Goal: Information Seeking & Learning: Learn about a topic

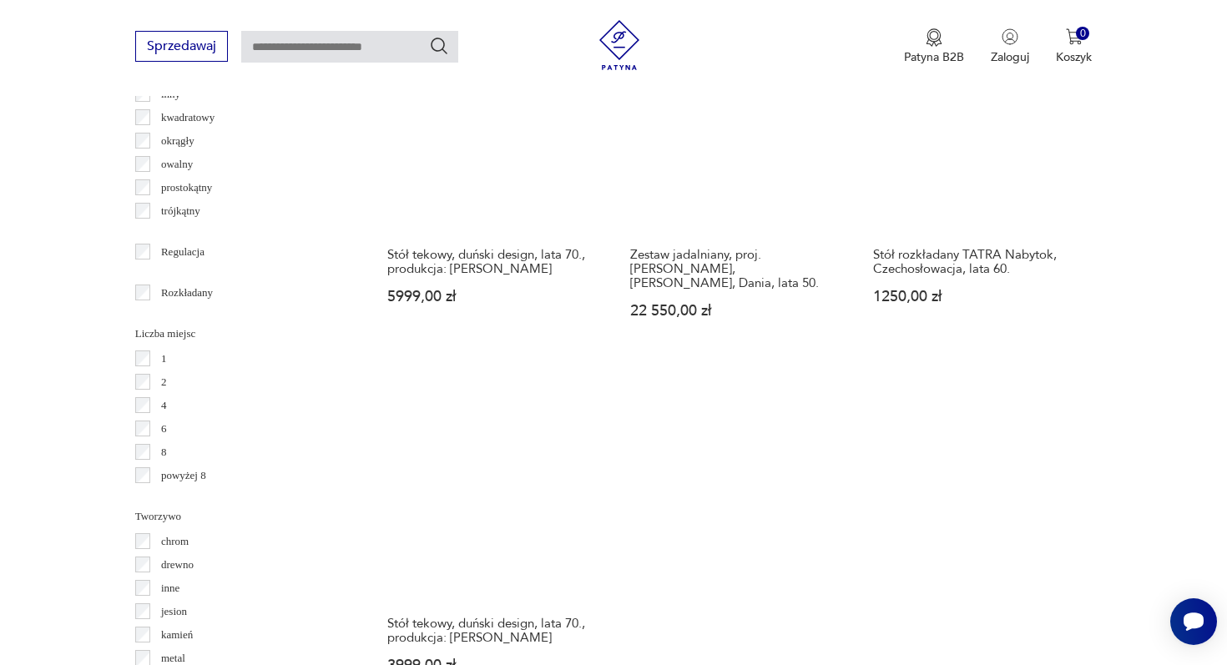
scroll to position [2346, 0]
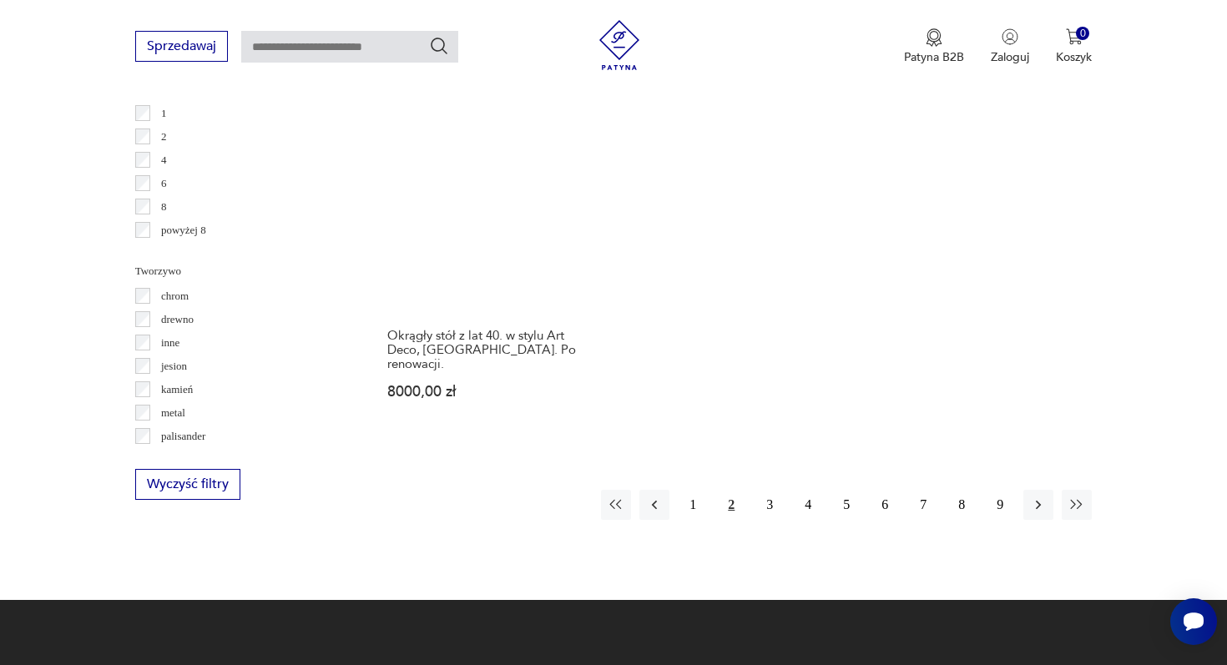
scroll to position [2519, 0]
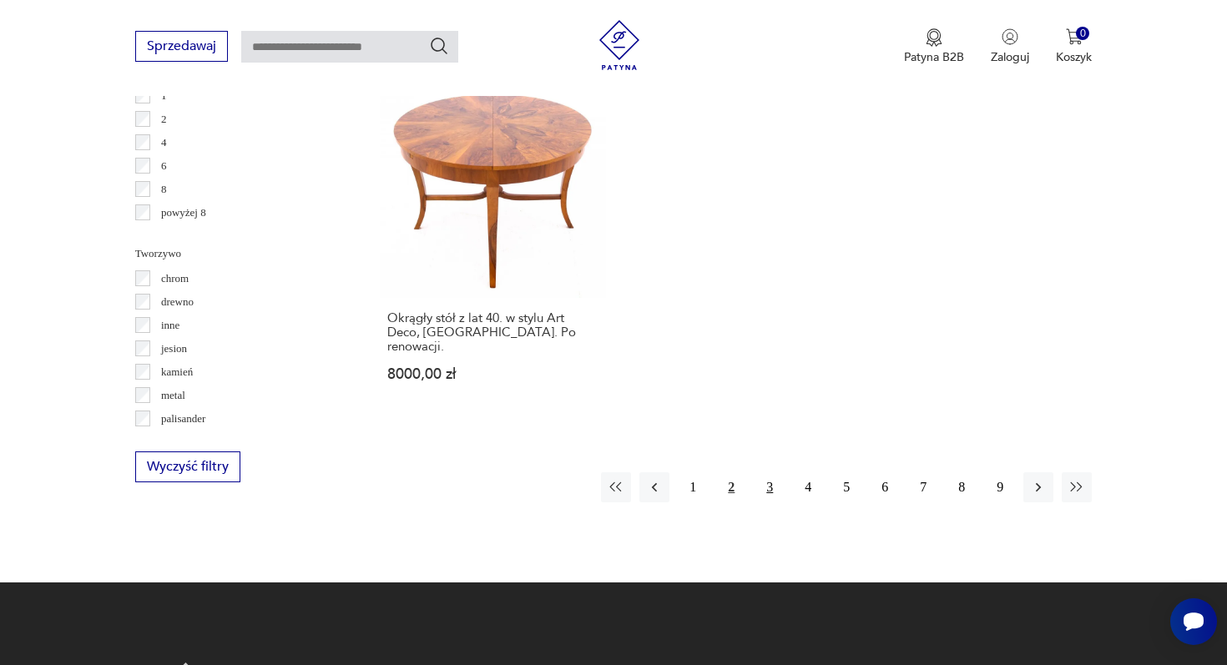
click at [770, 472] on button "3" at bounding box center [770, 487] width 30 height 30
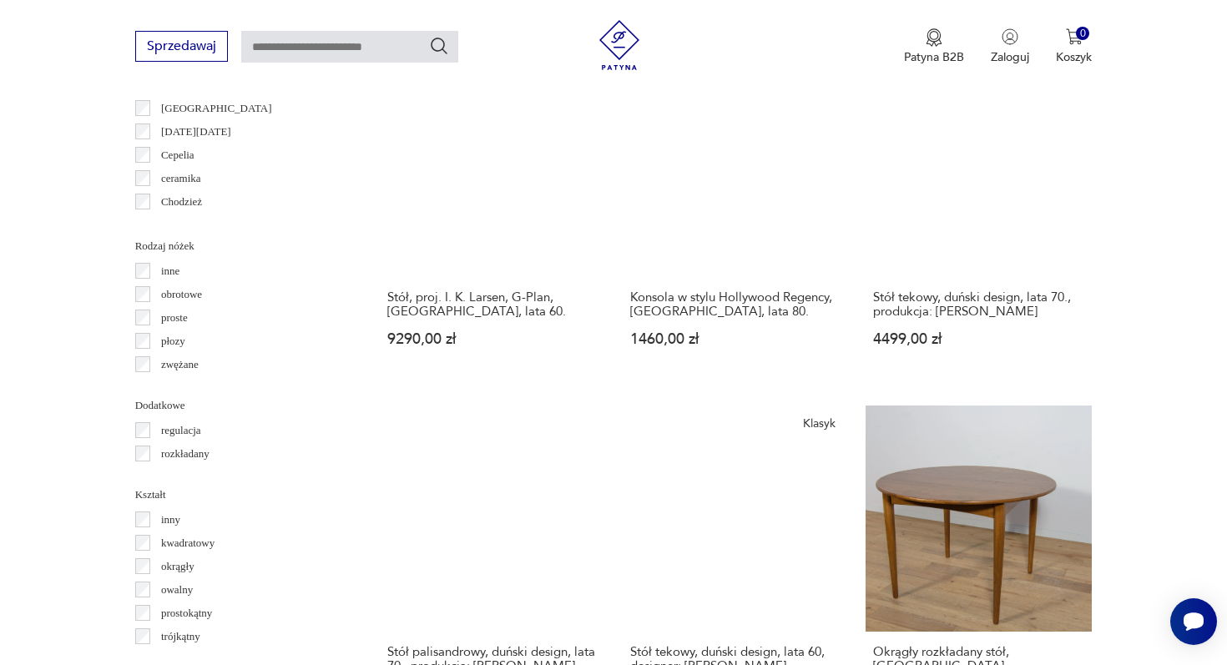
scroll to position [2389, 0]
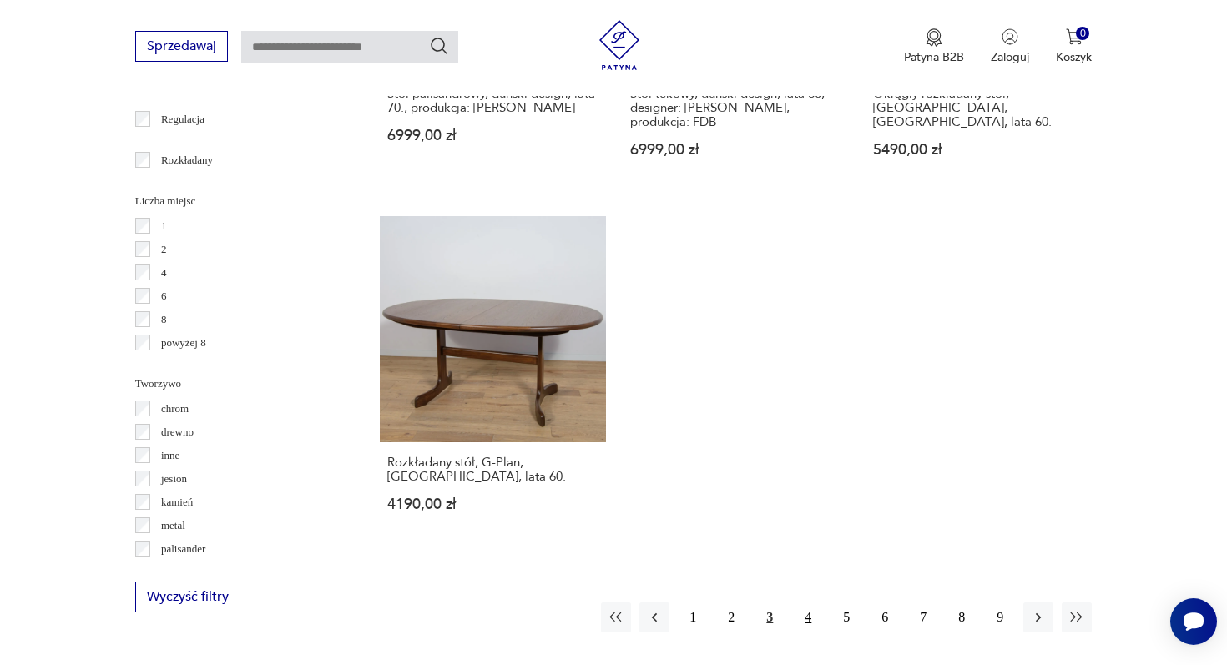
click at [810, 603] on button "4" at bounding box center [808, 618] width 30 height 30
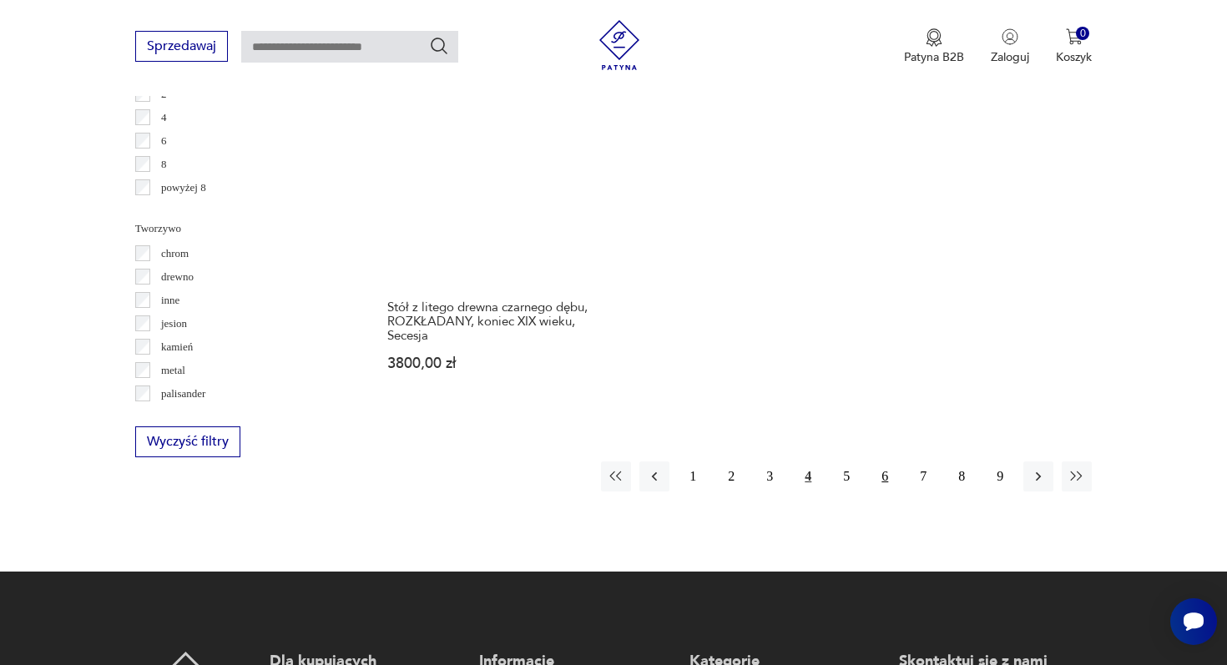
scroll to position [2548, 0]
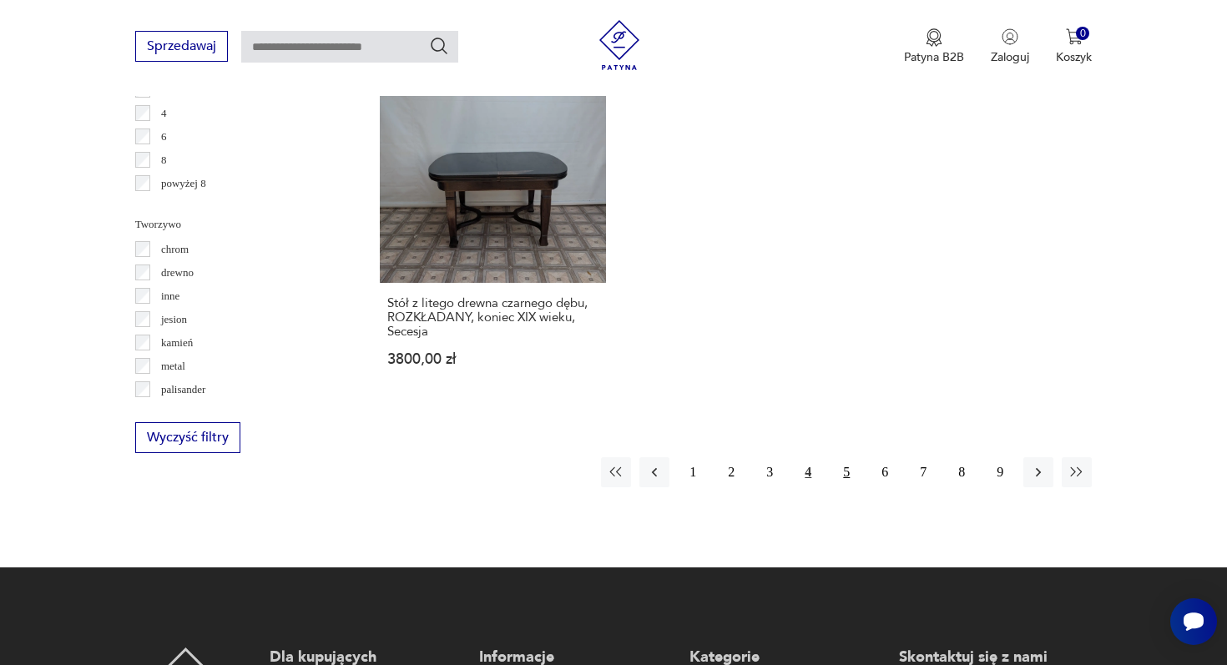
click at [846, 457] on button "5" at bounding box center [846, 472] width 30 height 30
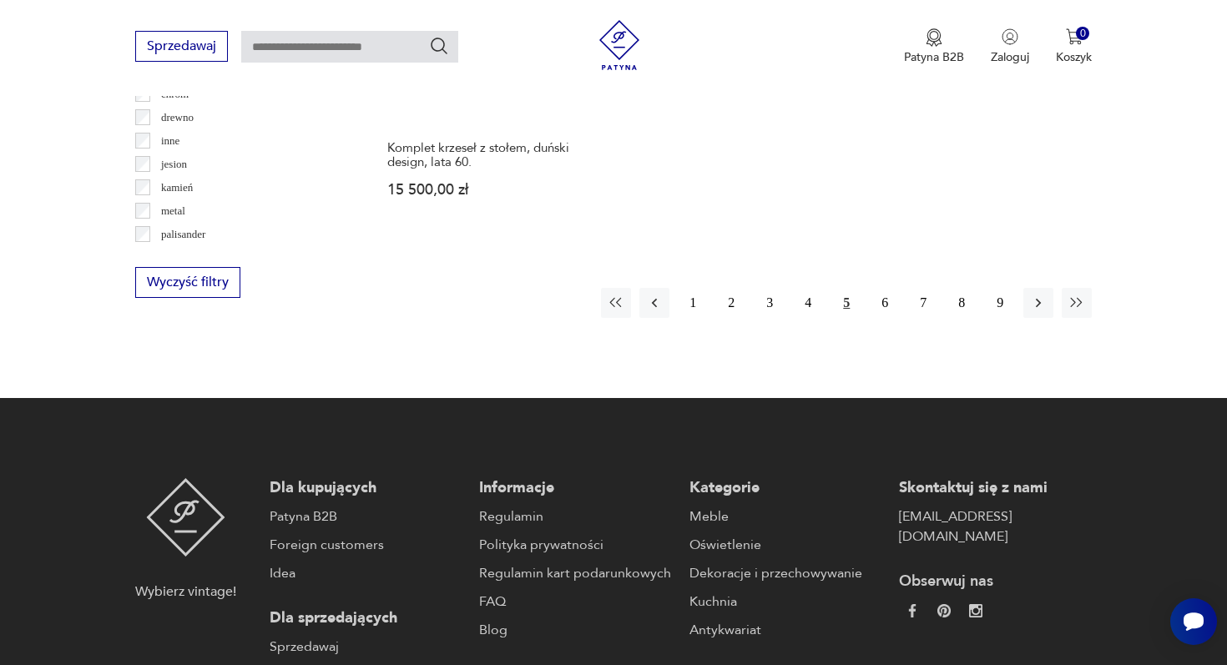
scroll to position [2712, 0]
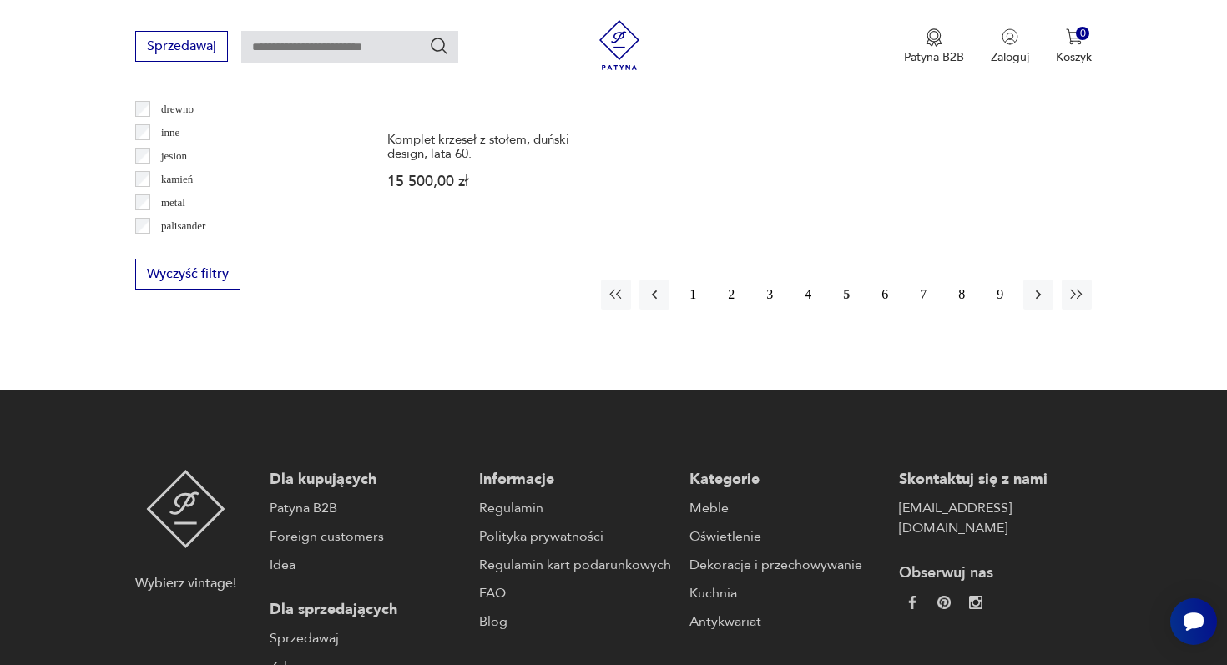
click at [884, 280] on button "6" at bounding box center [885, 295] width 30 height 30
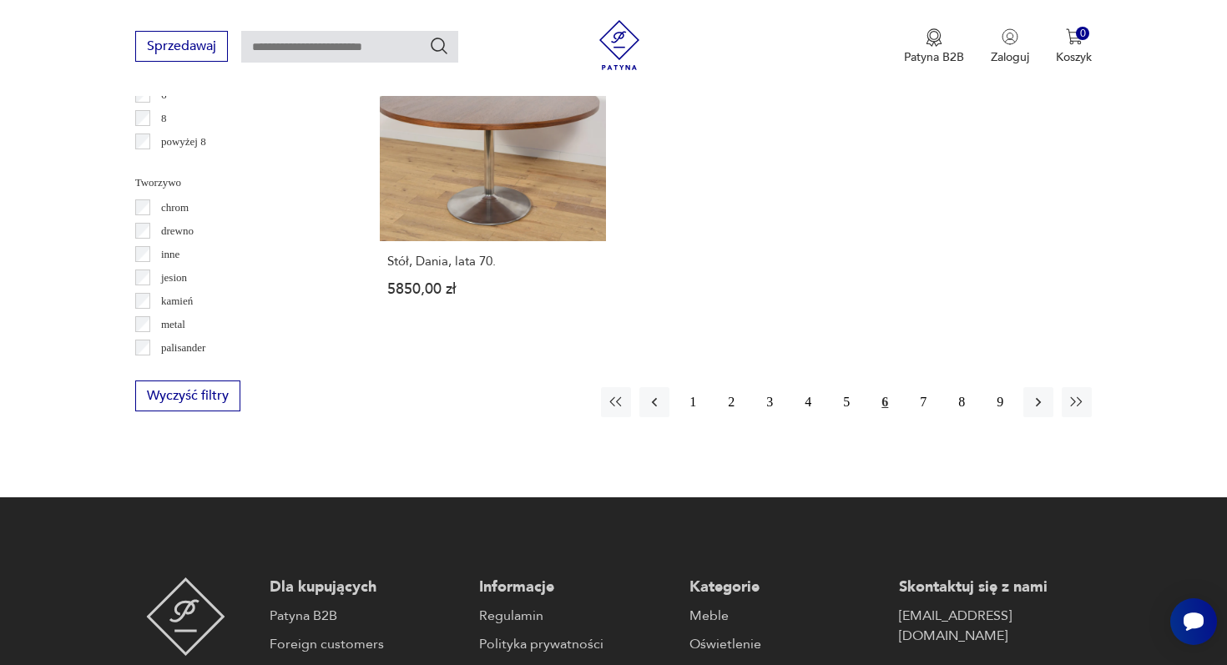
scroll to position [2585, 0]
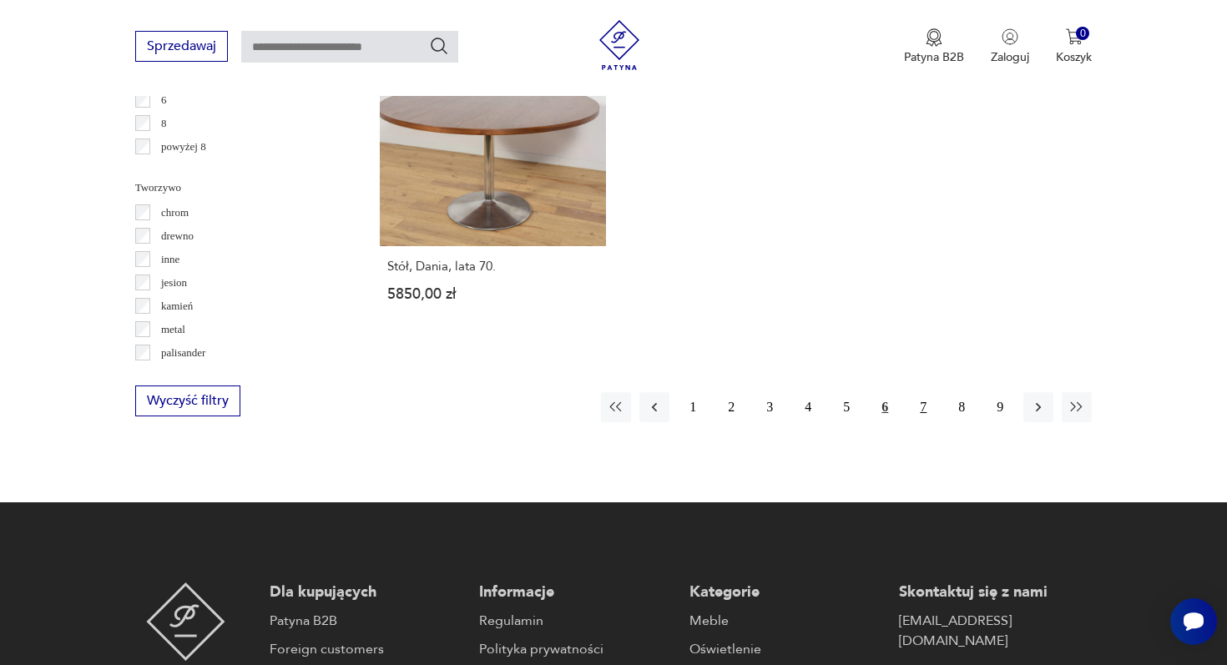
click at [927, 392] on button "7" at bounding box center [923, 407] width 30 height 30
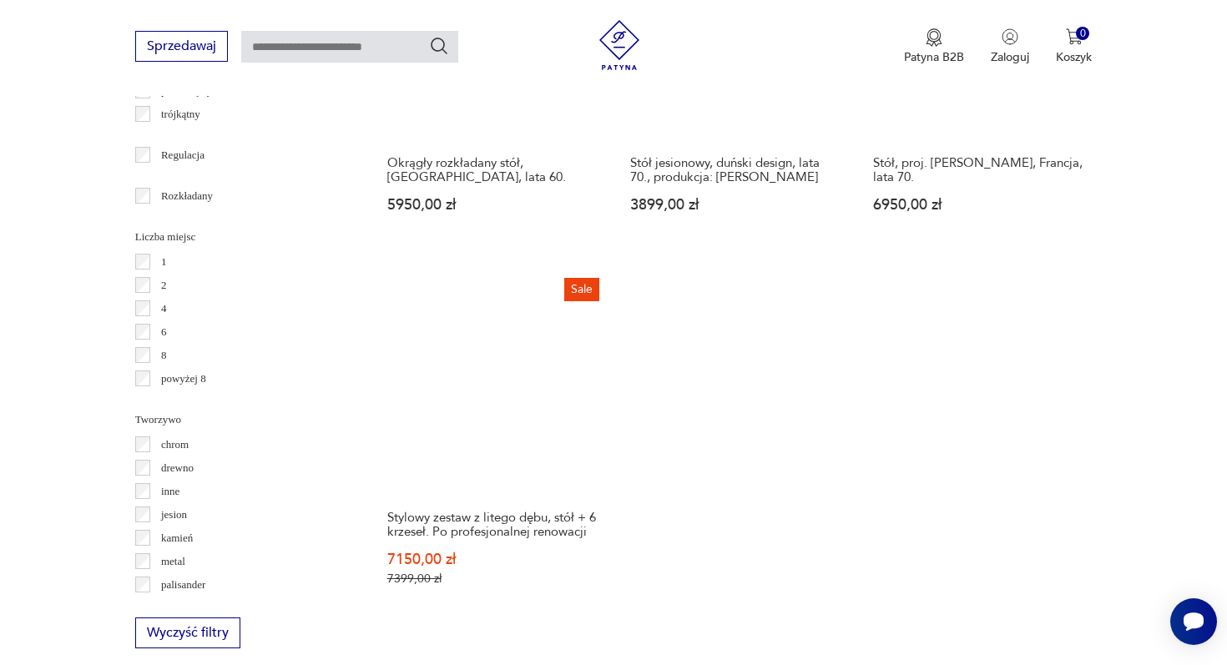
scroll to position [2664, 0]
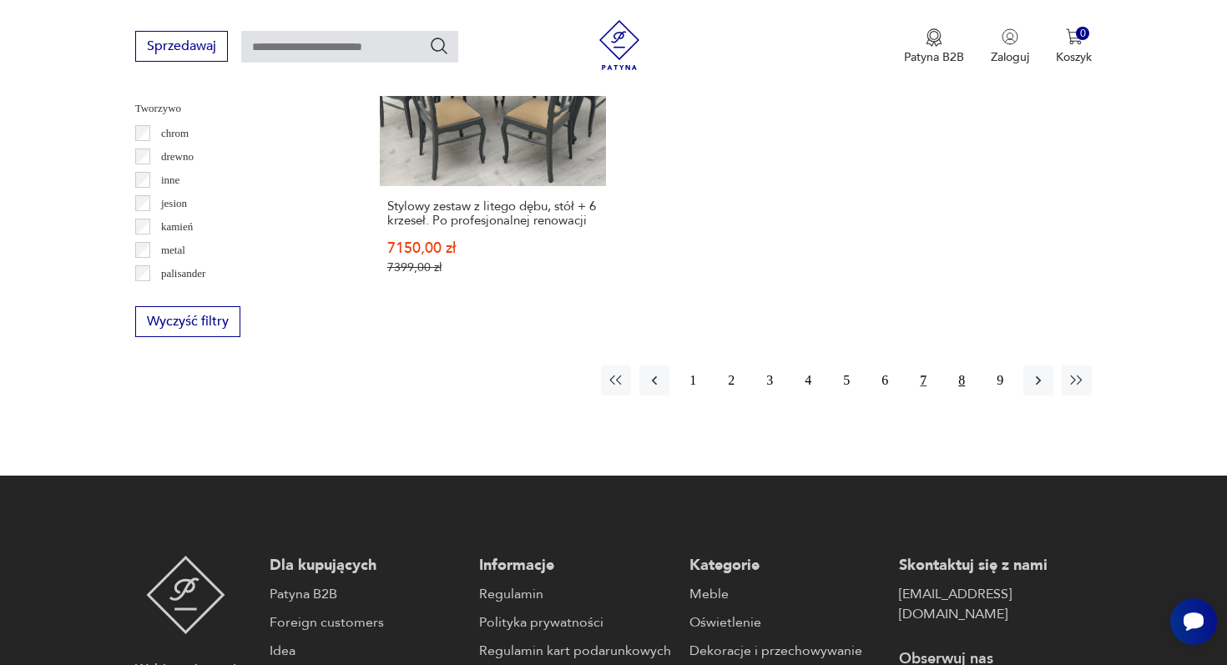
click at [967, 366] on button "8" at bounding box center [962, 381] width 30 height 30
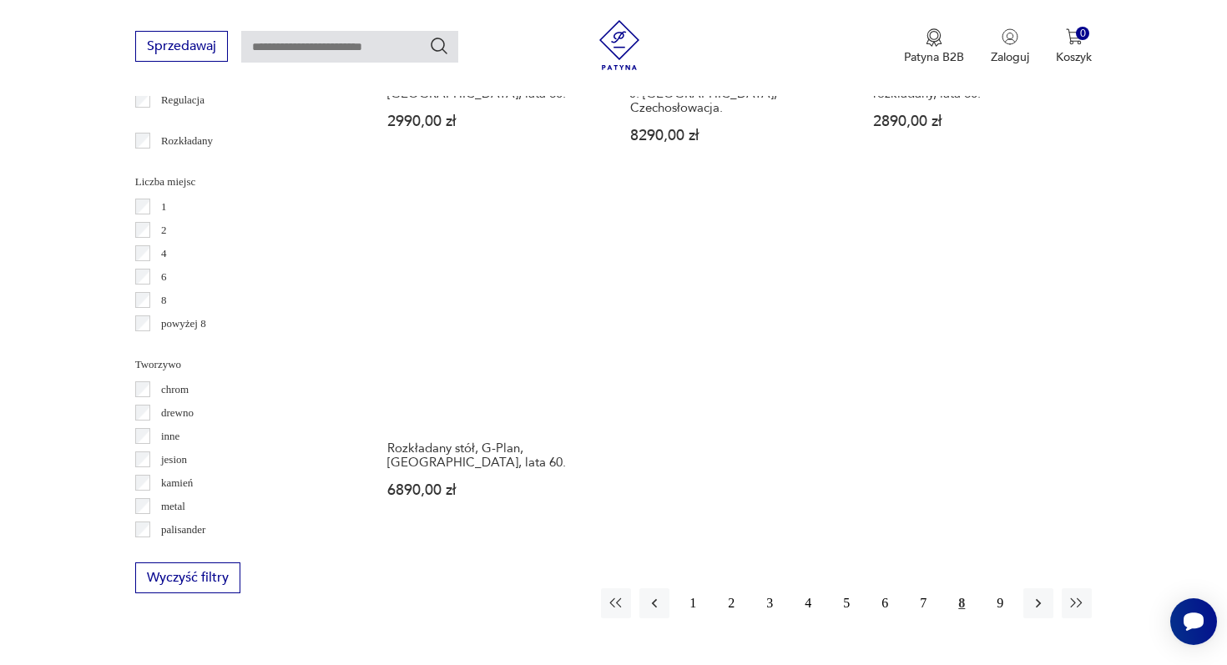
scroll to position [2715, 0]
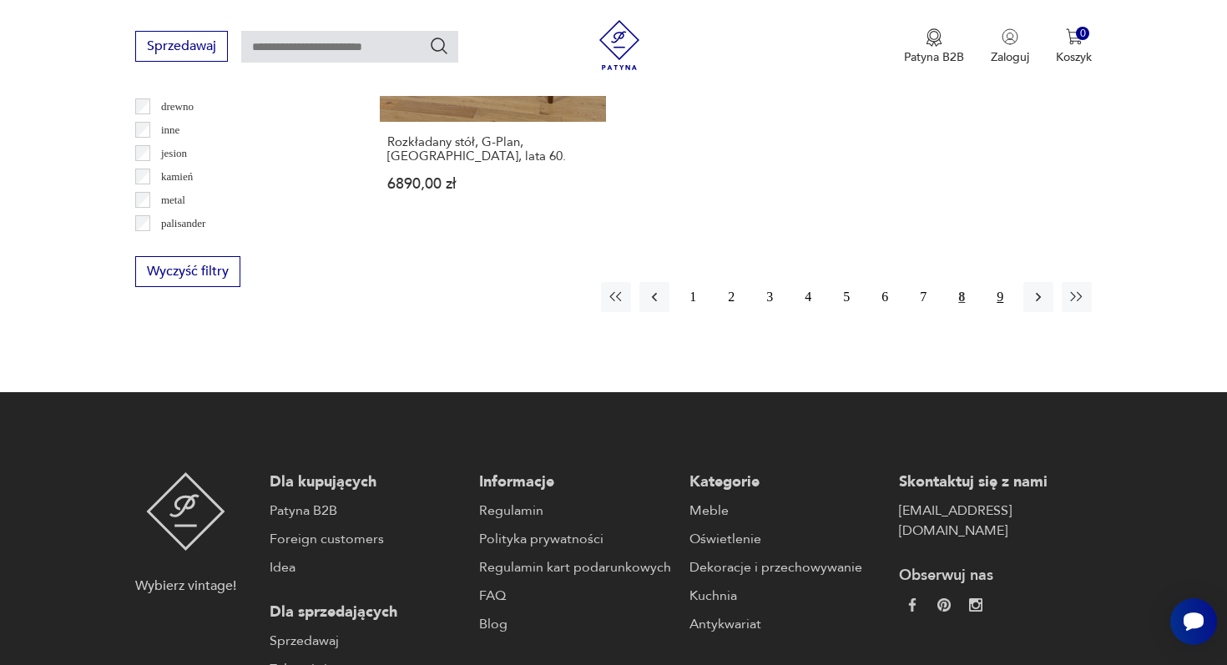
click at [997, 282] on button "9" at bounding box center [1000, 297] width 30 height 30
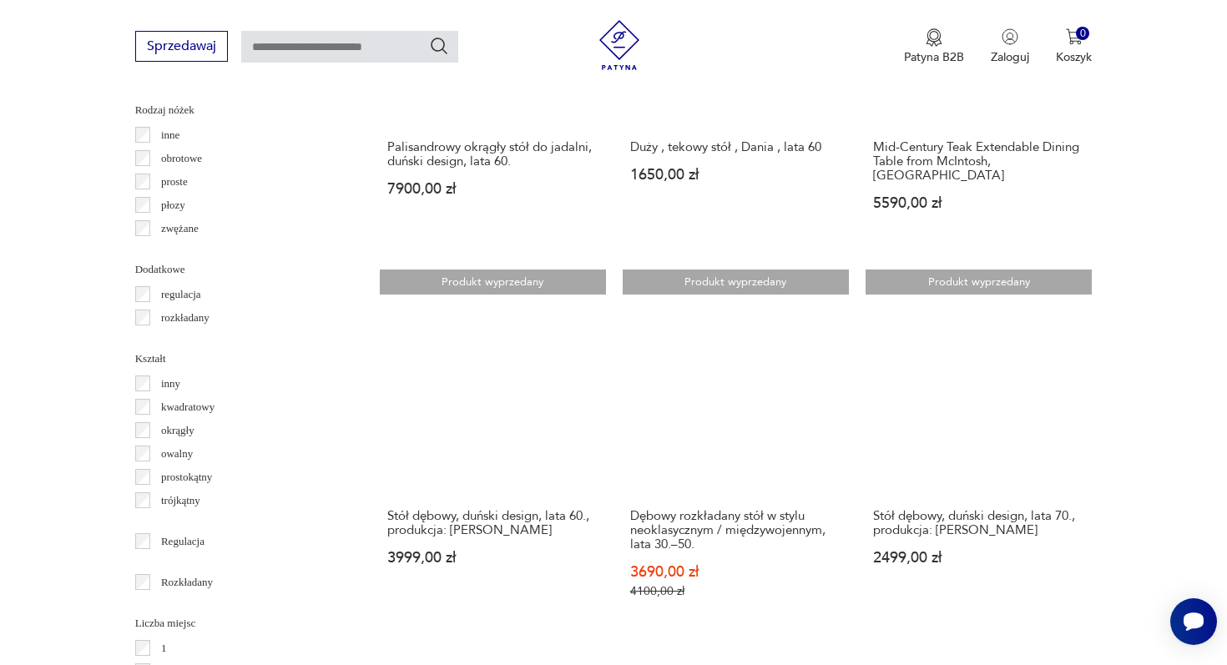
scroll to position [2089, 0]
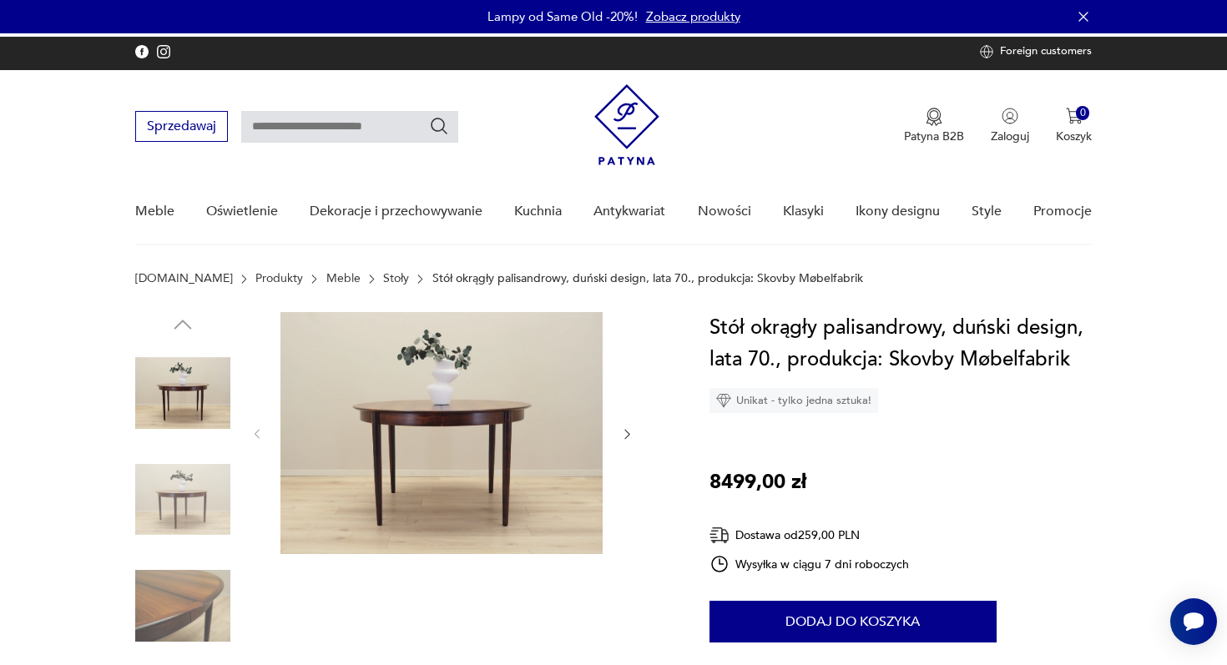
click at [207, 452] on img at bounding box center [182, 499] width 95 height 95
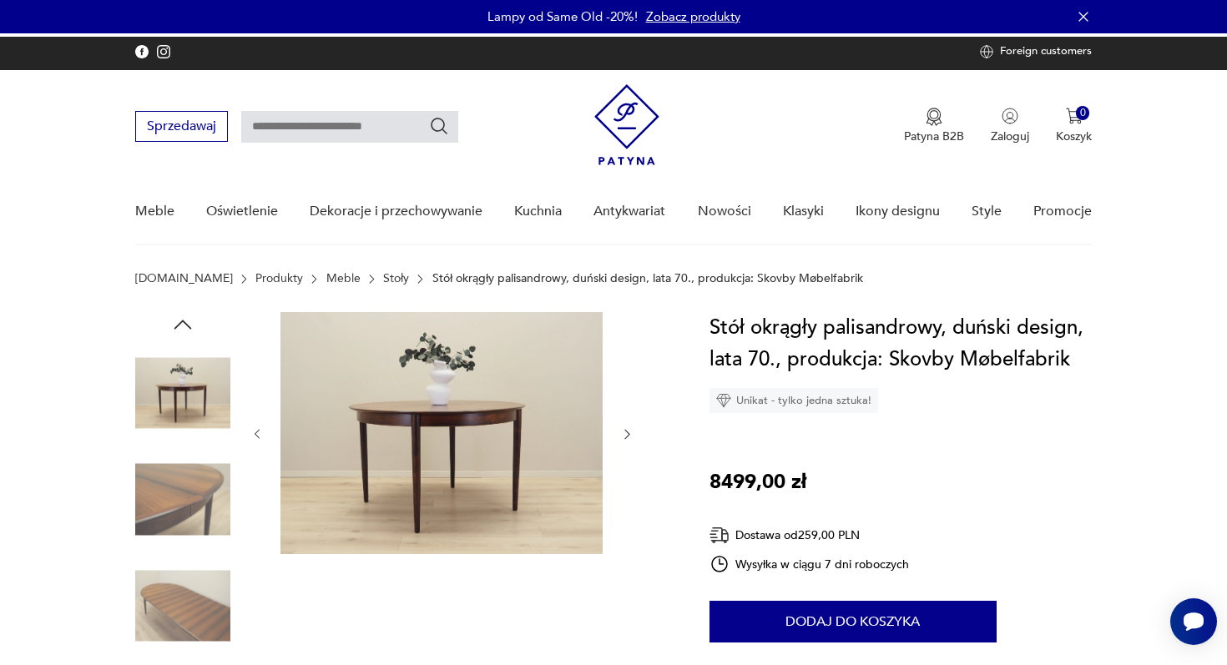
click at [163, 484] on img at bounding box center [182, 499] width 95 height 95
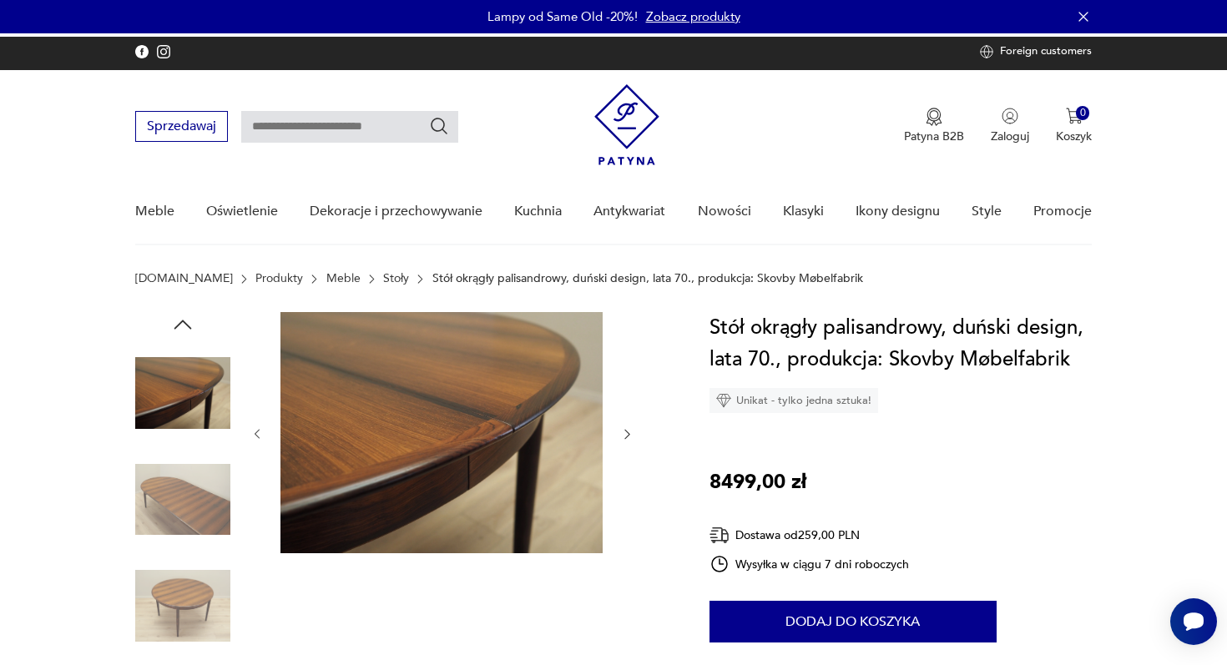
click at [179, 515] on div at bounding box center [182, 554] width 95 height 417
click at [184, 558] on img at bounding box center [182, 605] width 95 height 95
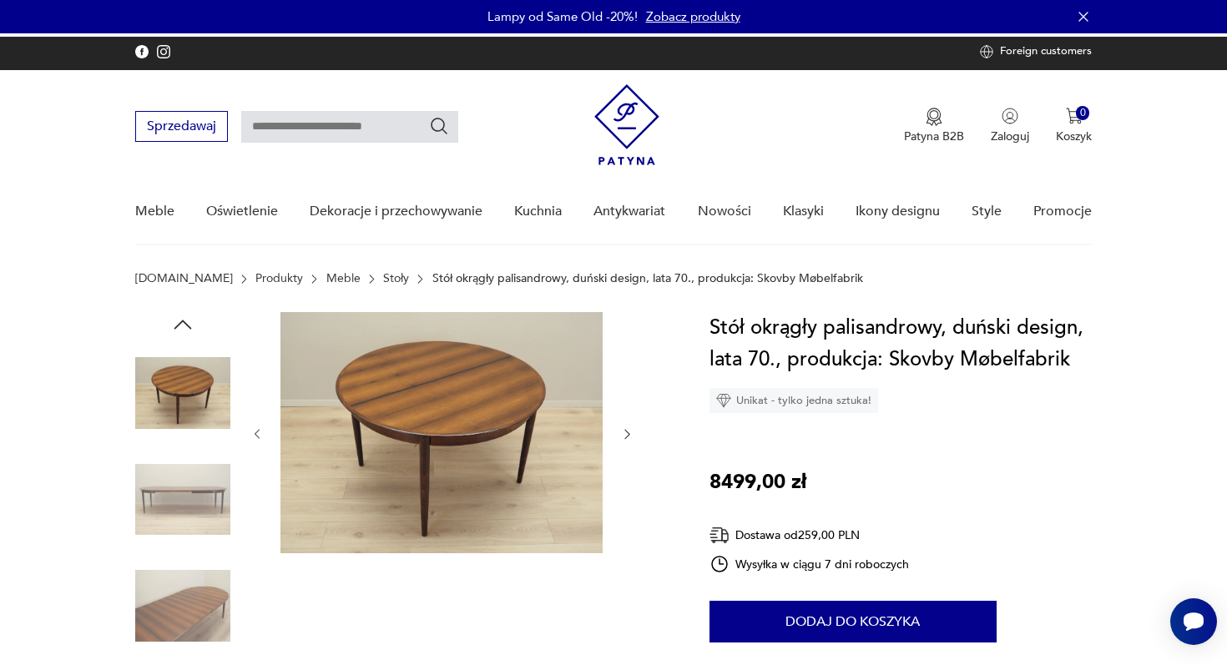
click at [202, 603] on img at bounding box center [182, 605] width 95 height 95
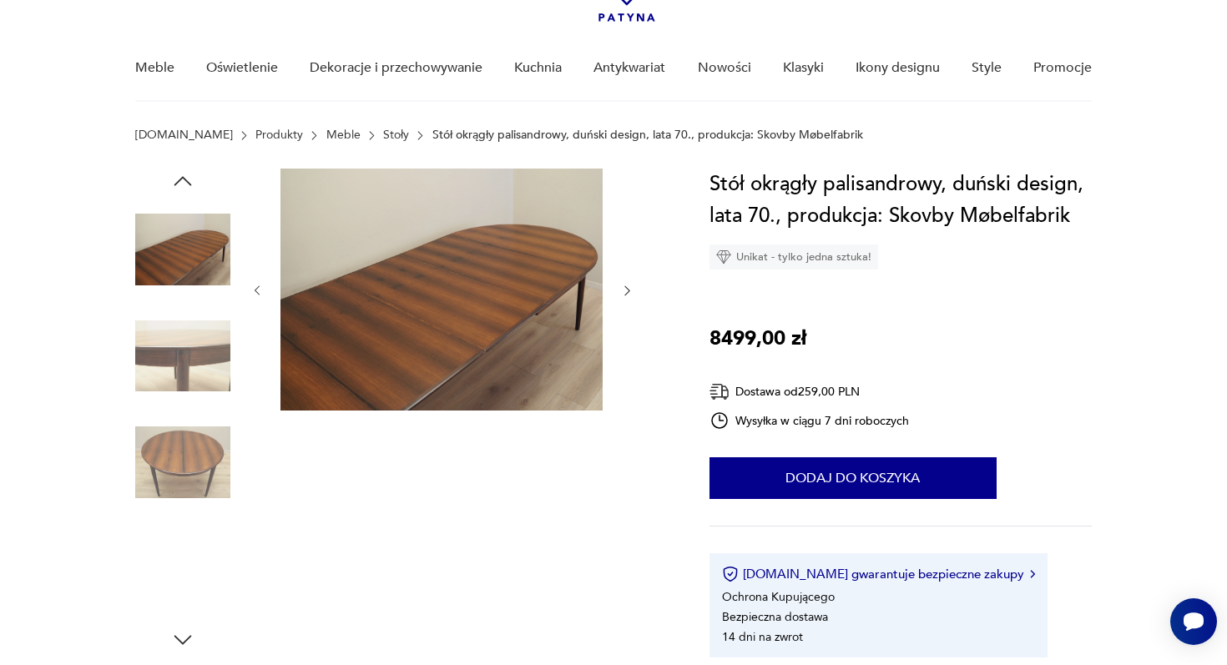
scroll to position [147, 0]
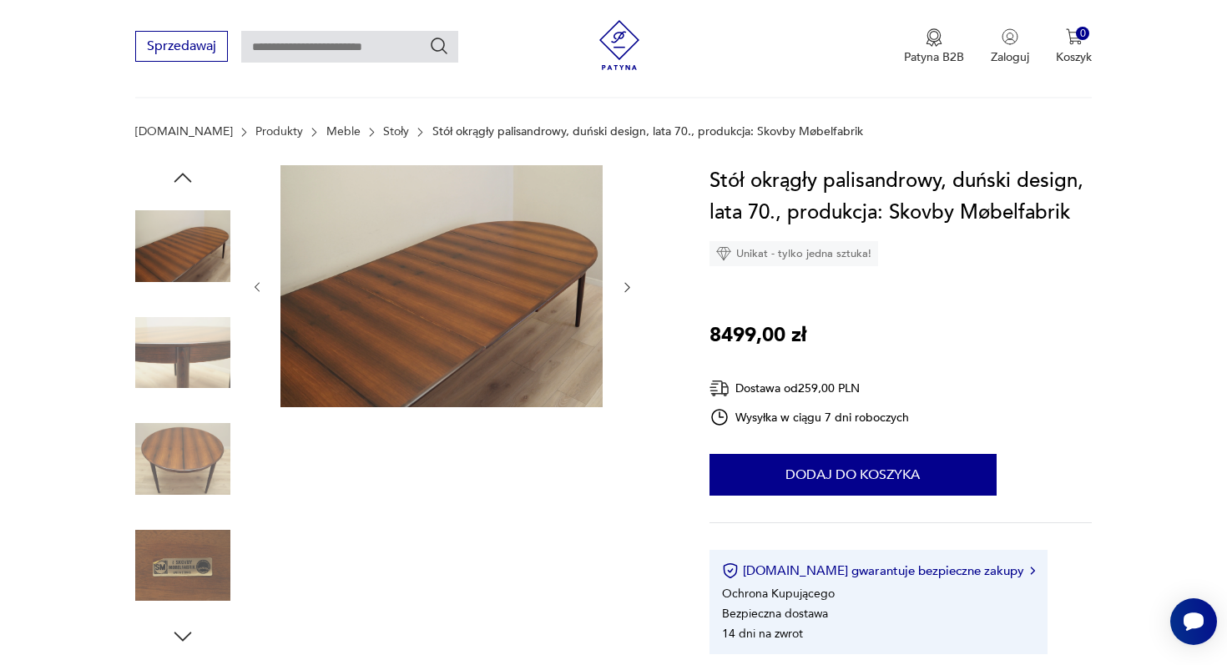
click at [184, 518] on img at bounding box center [182, 565] width 95 height 95
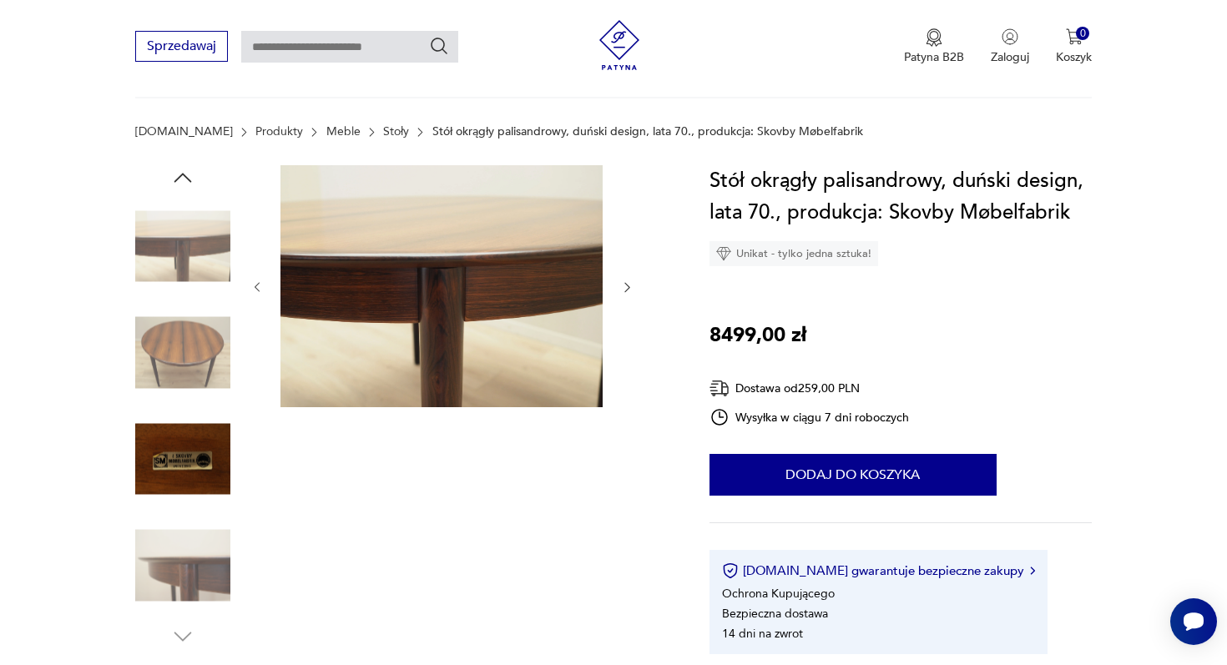
click at [214, 425] on img at bounding box center [182, 459] width 95 height 95
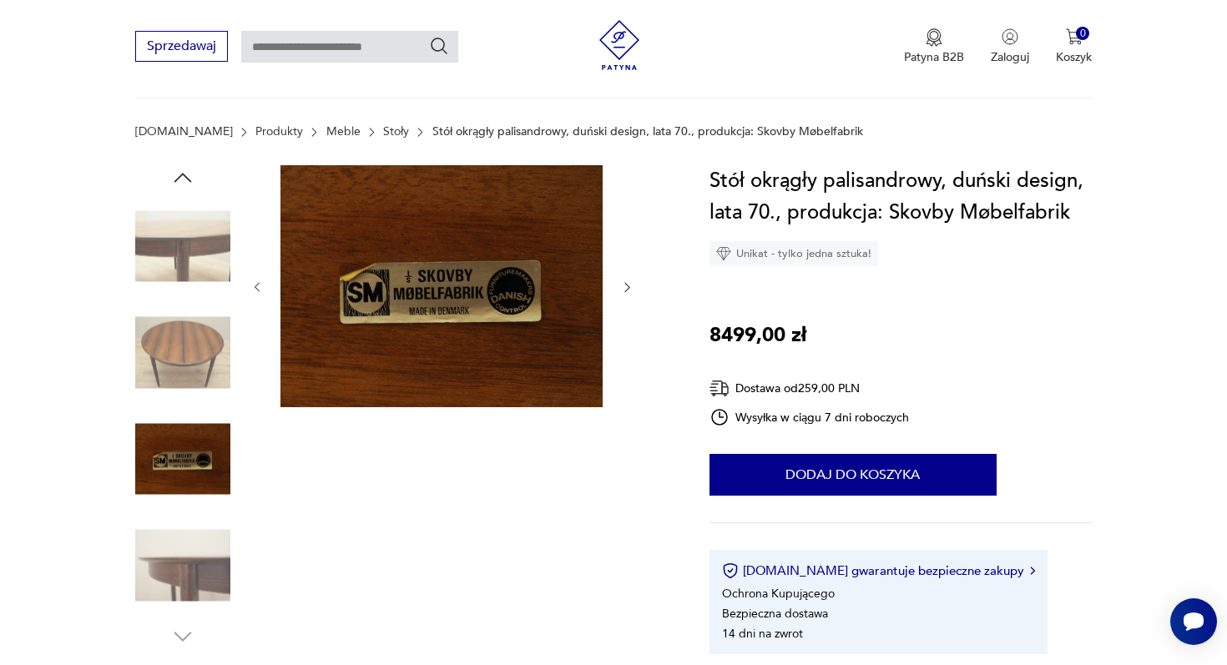
click at [192, 199] on img at bounding box center [182, 246] width 95 height 95
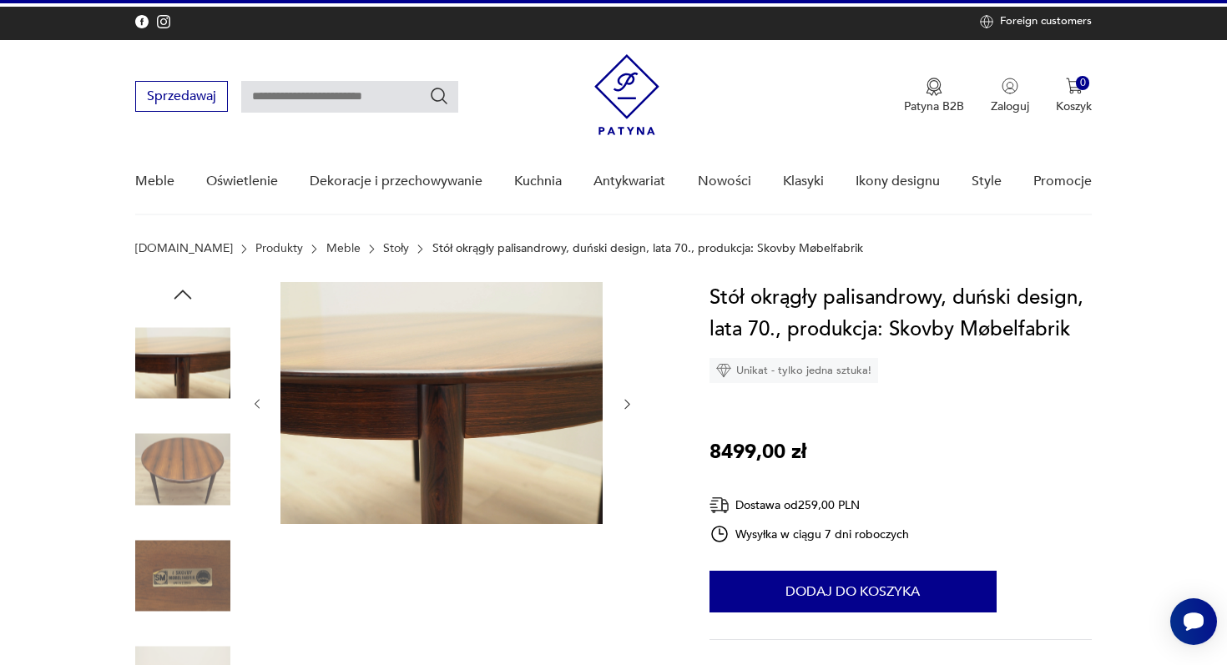
scroll to position [0, 0]
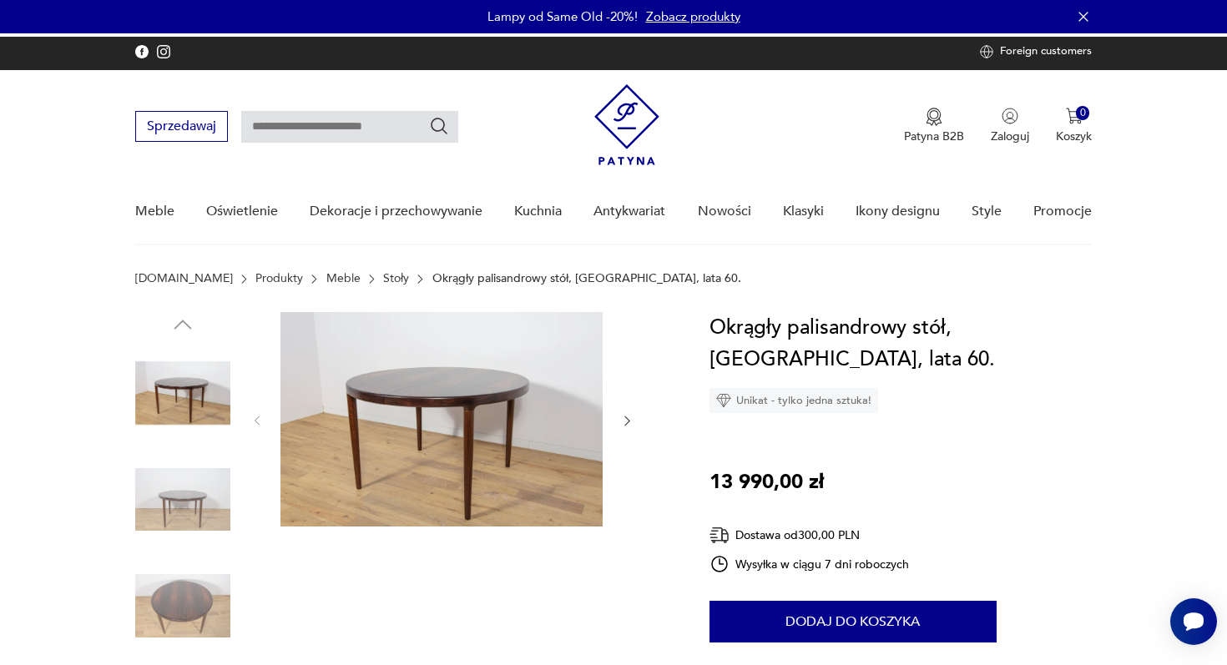
click at [452, 397] on img at bounding box center [441, 419] width 322 height 215
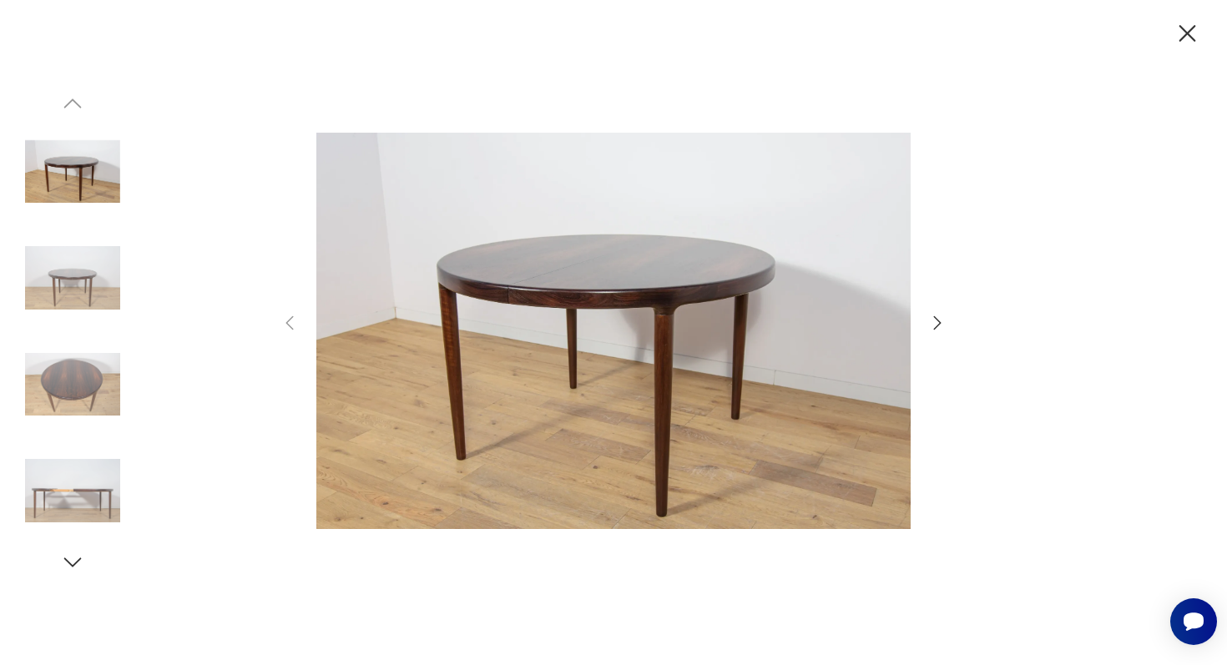
click at [936, 324] on icon "button" at bounding box center [937, 323] width 20 height 20
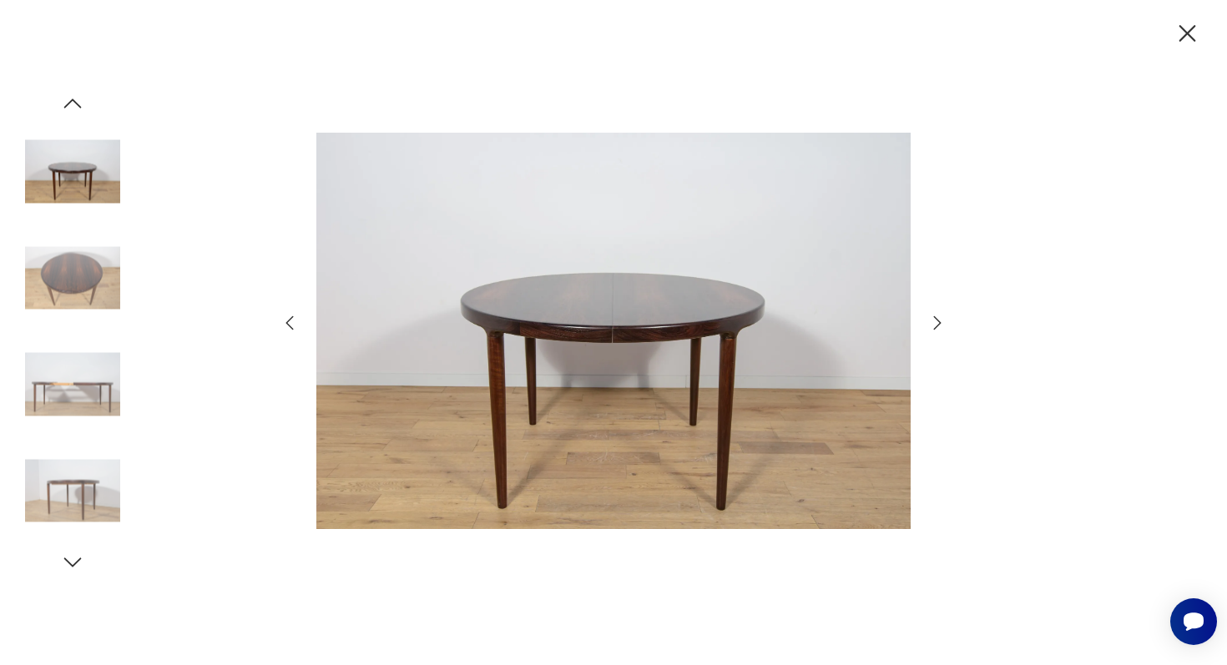
click at [936, 324] on icon "button" at bounding box center [937, 323] width 20 height 20
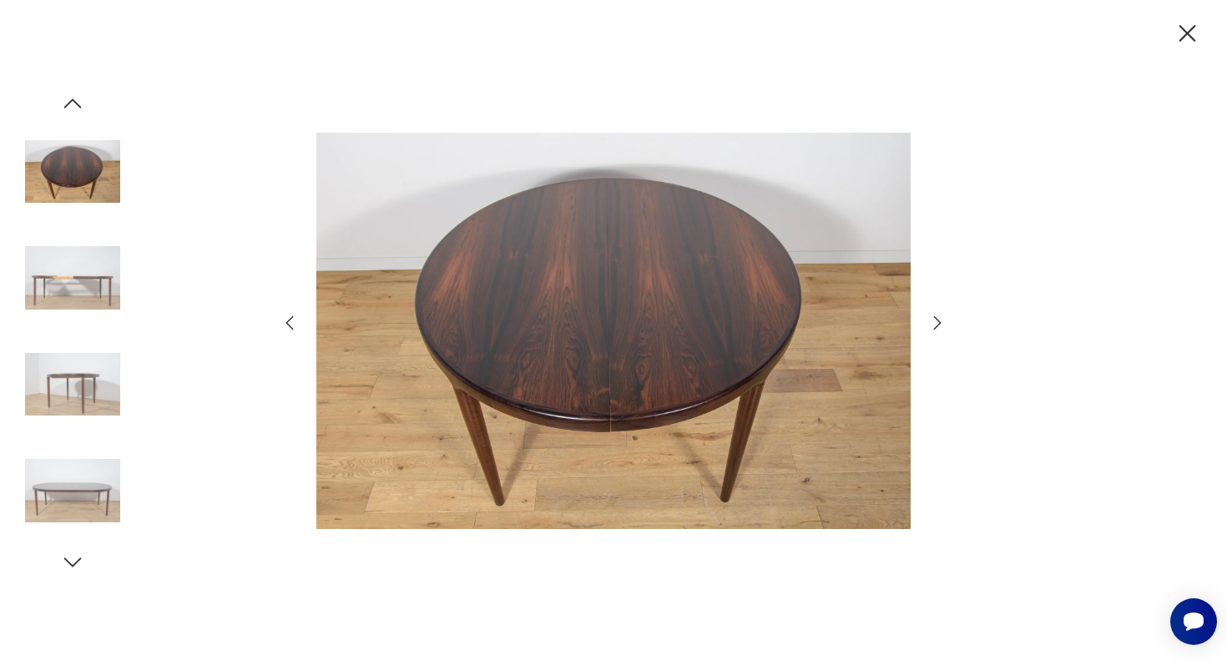
click at [936, 324] on icon "button" at bounding box center [937, 323] width 20 height 20
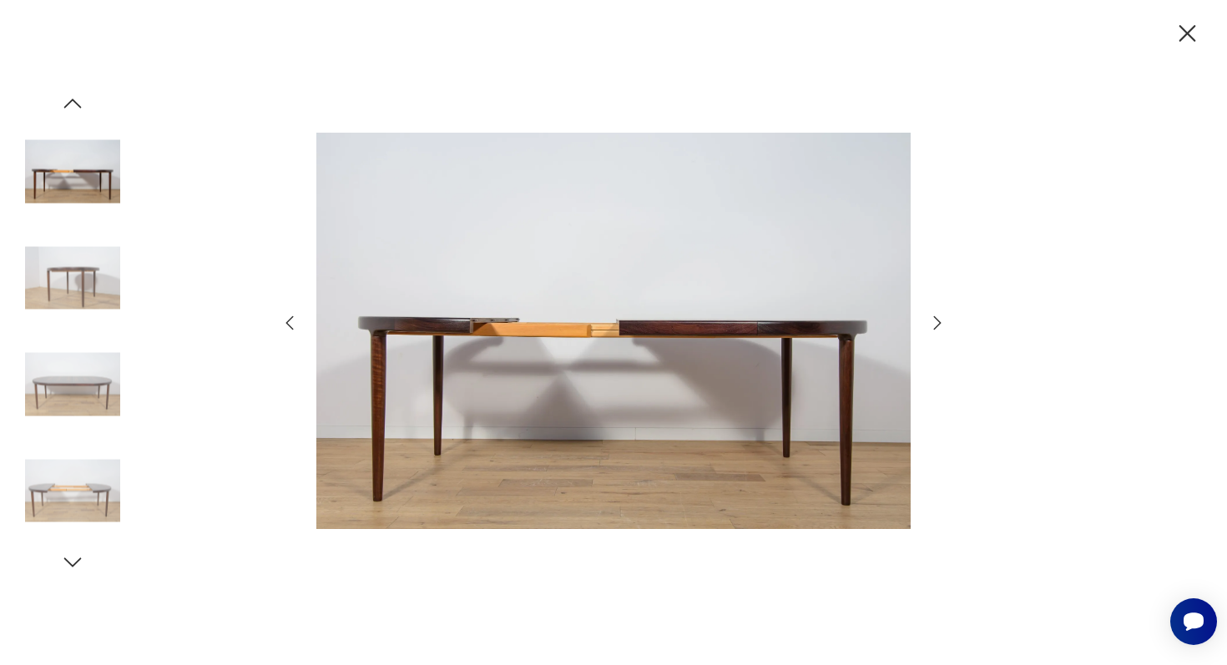
click at [936, 324] on icon "button" at bounding box center [937, 323] width 20 height 20
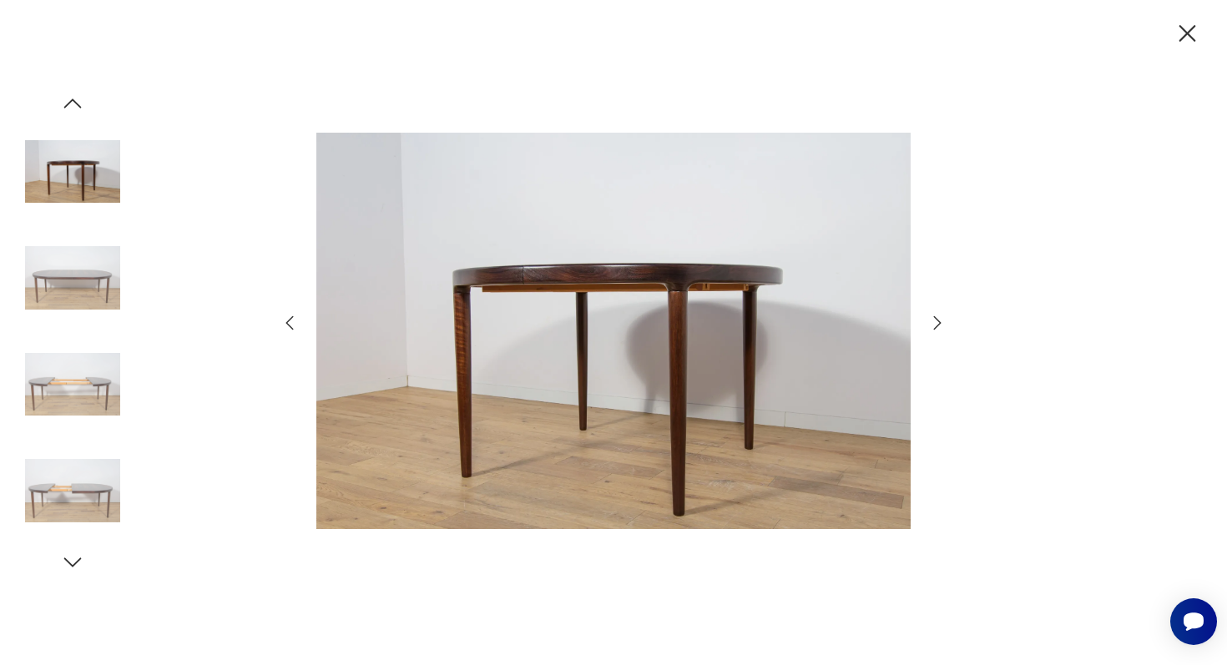
click at [936, 324] on icon "button" at bounding box center [937, 323] width 20 height 20
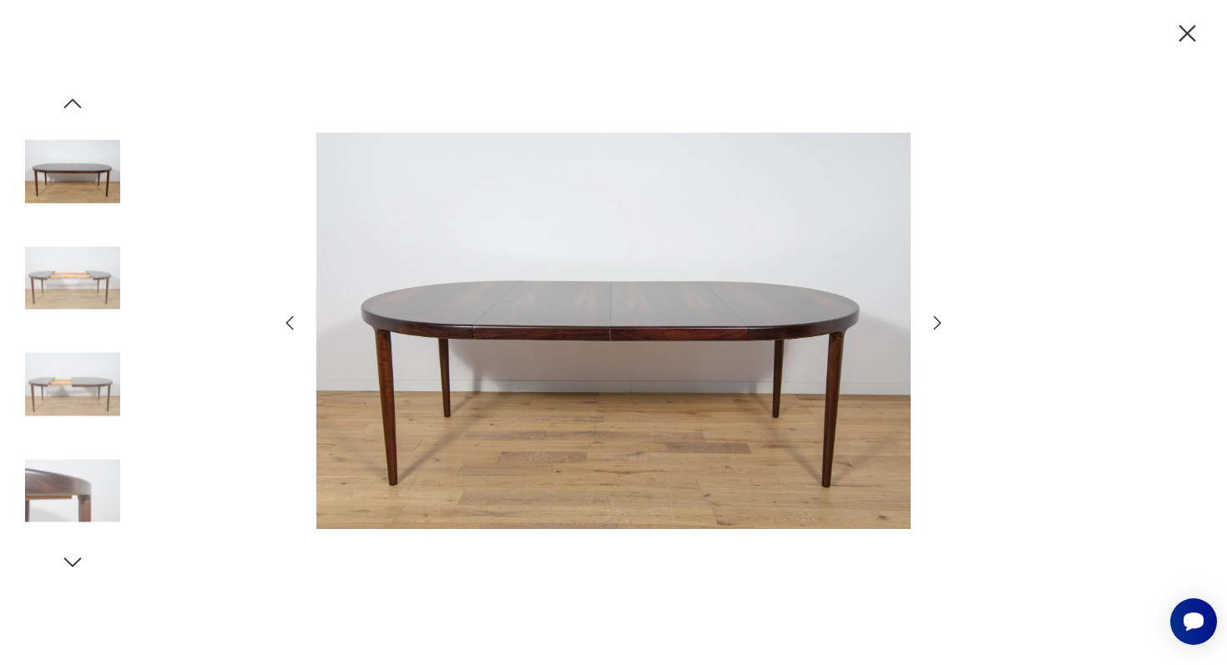
click at [936, 324] on icon "button" at bounding box center [937, 323] width 20 height 20
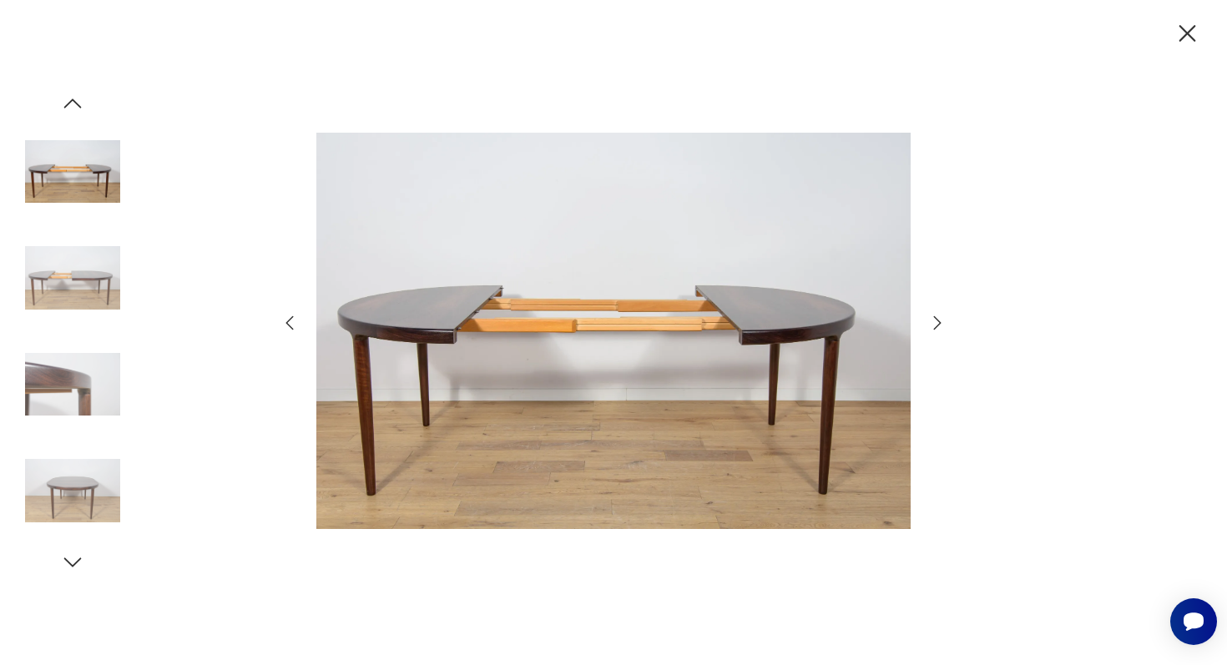
click at [936, 324] on icon "button" at bounding box center [937, 323] width 20 height 20
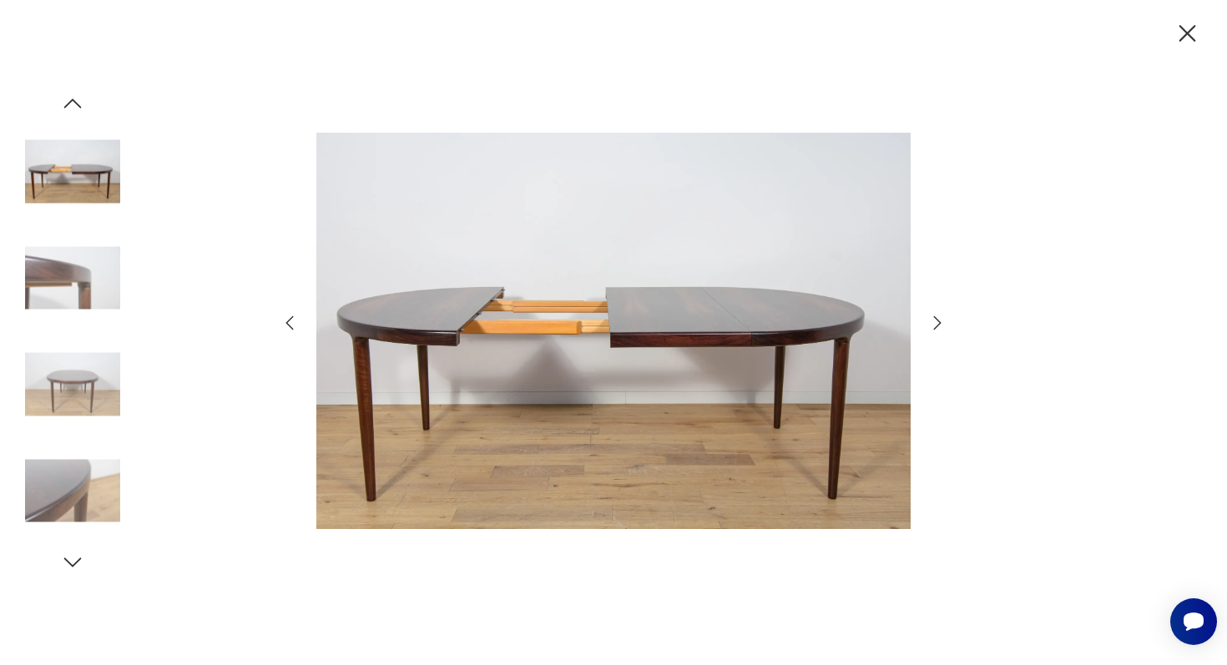
click at [936, 324] on icon "button" at bounding box center [937, 323] width 20 height 20
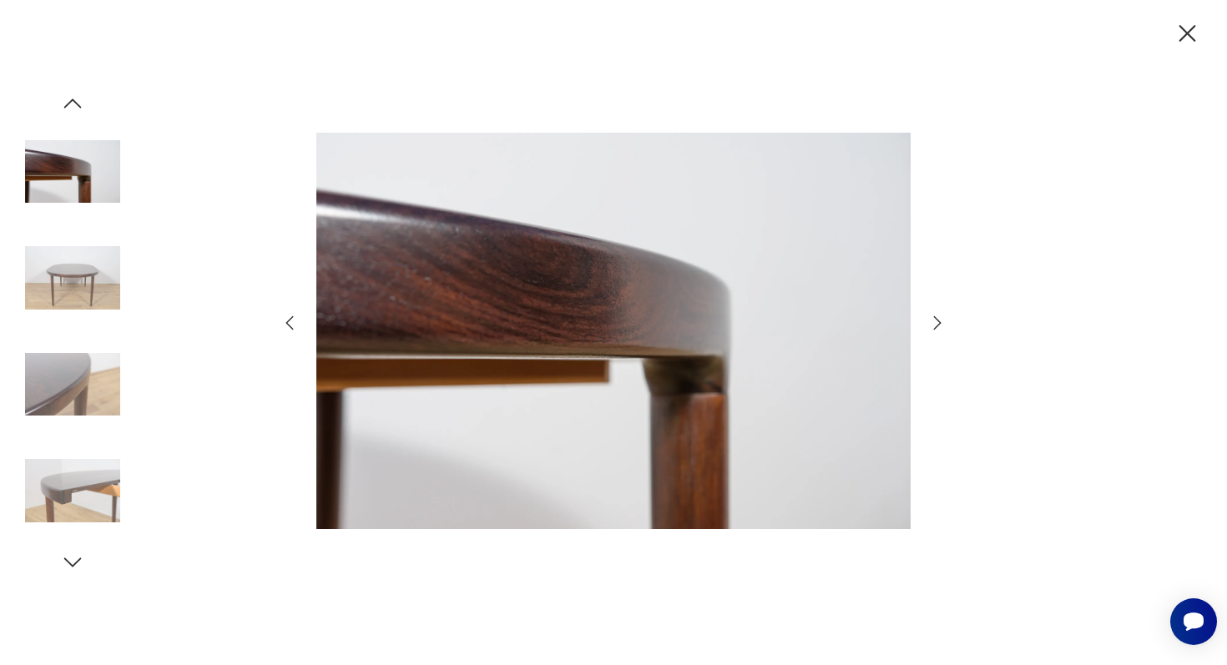
click at [936, 324] on icon "button" at bounding box center [937, 323] width 20 height 20
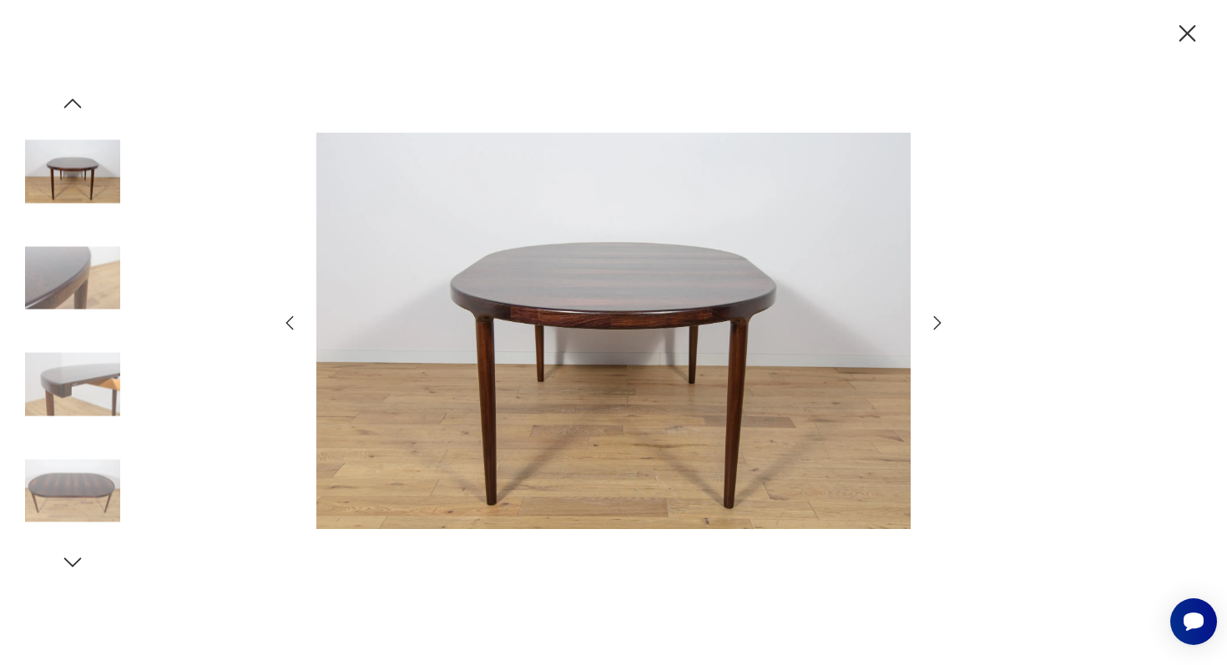
click at [936, 324] on icon "button" at bounding box center [937, 323] width 20 height 20
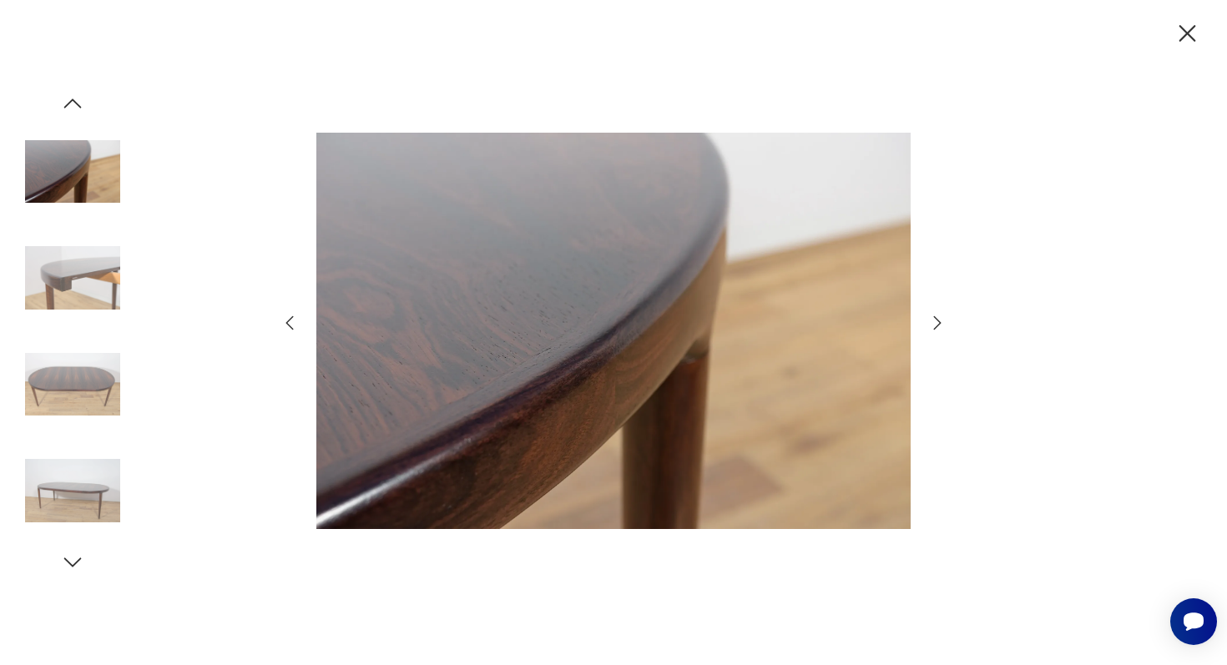
click at [936, 324] on icon "button" at bounding box center [937, 323] width 20 height 20
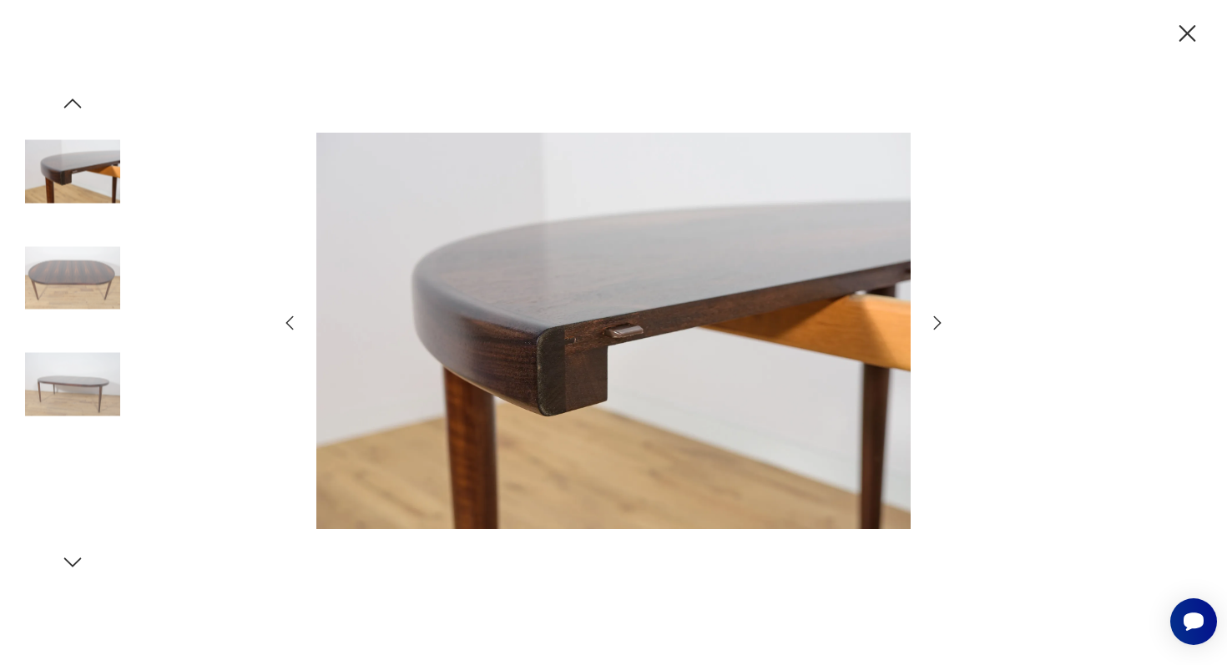
click at [936, 324] on icon "button" at bounding box center [937, 323] width 20 height 20
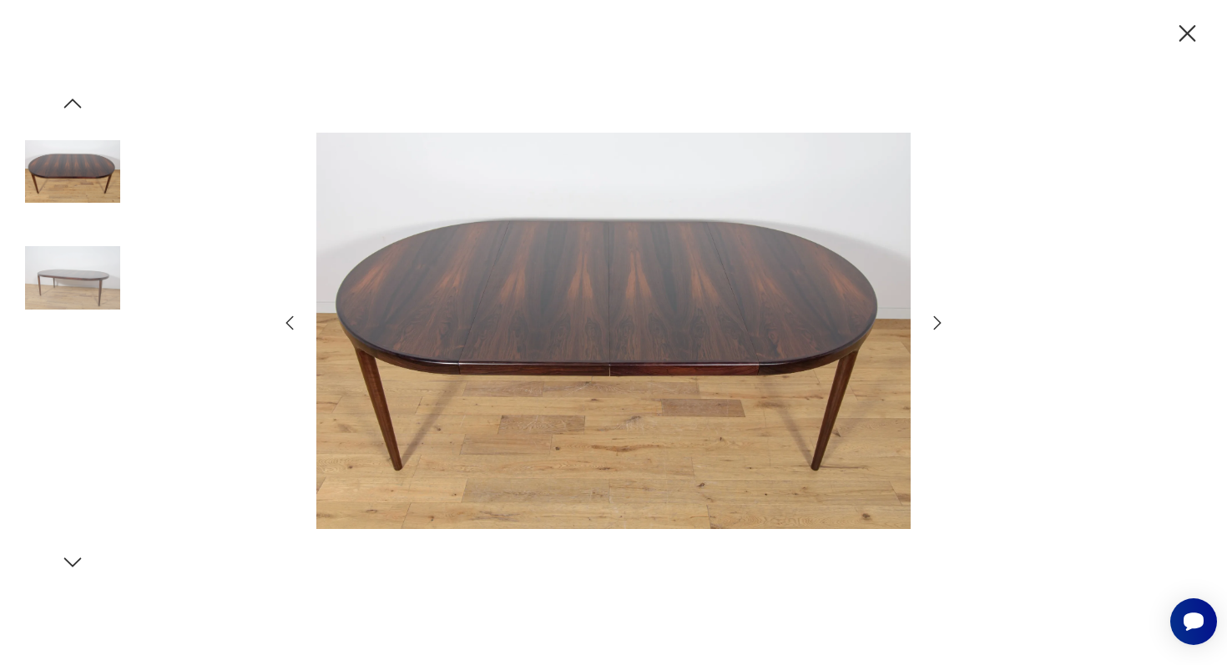
click at [936, 324] on icon "button" at bounding box center [937, 323] width 20 height 20
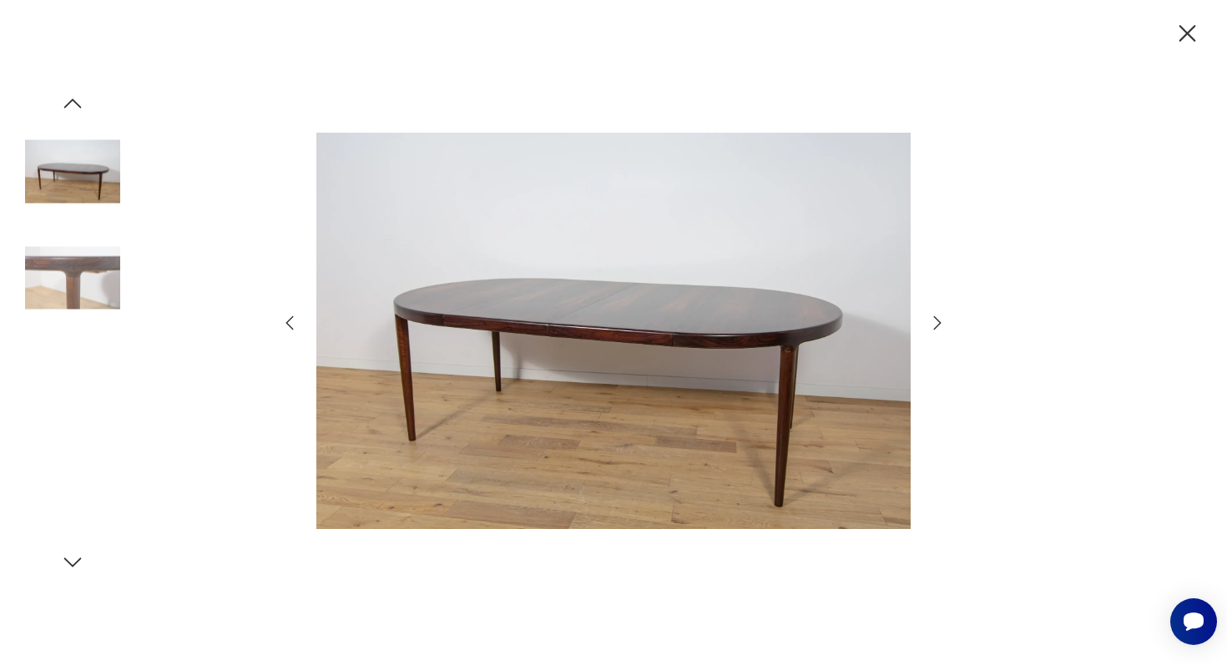
click at [936, 324] on icon "button" at bounding box center [937, 323] width 20 height 20
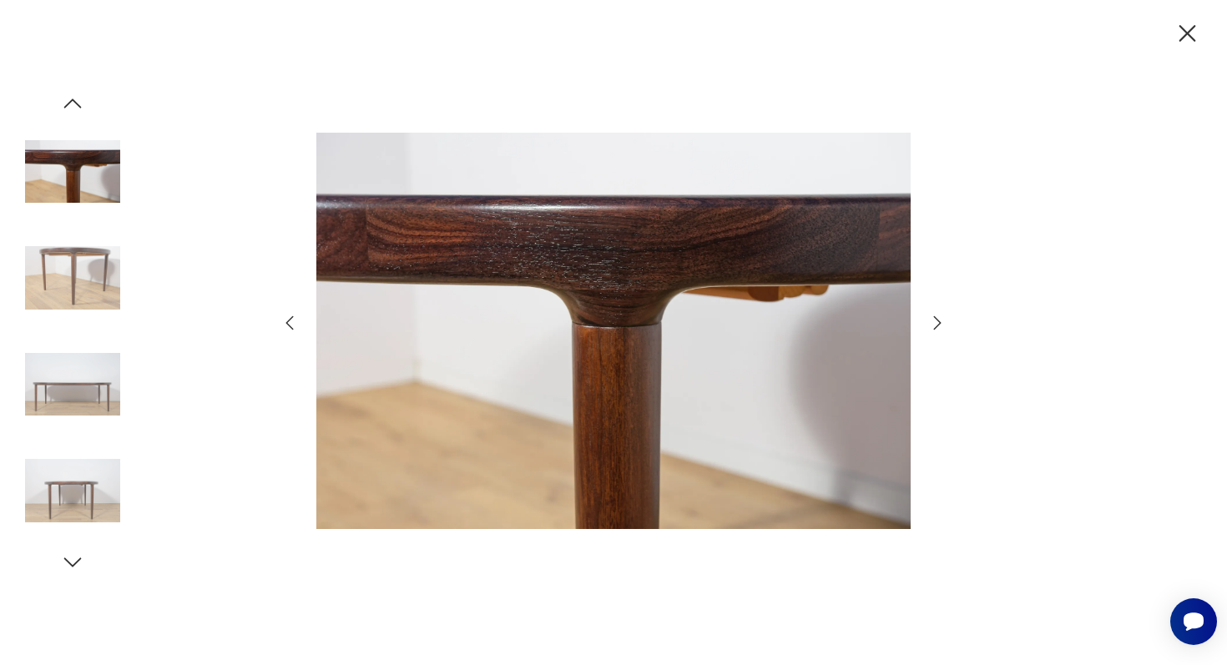
click at [936, 324] on icon "button" at bounding box center [937, 323] width 20 height 20
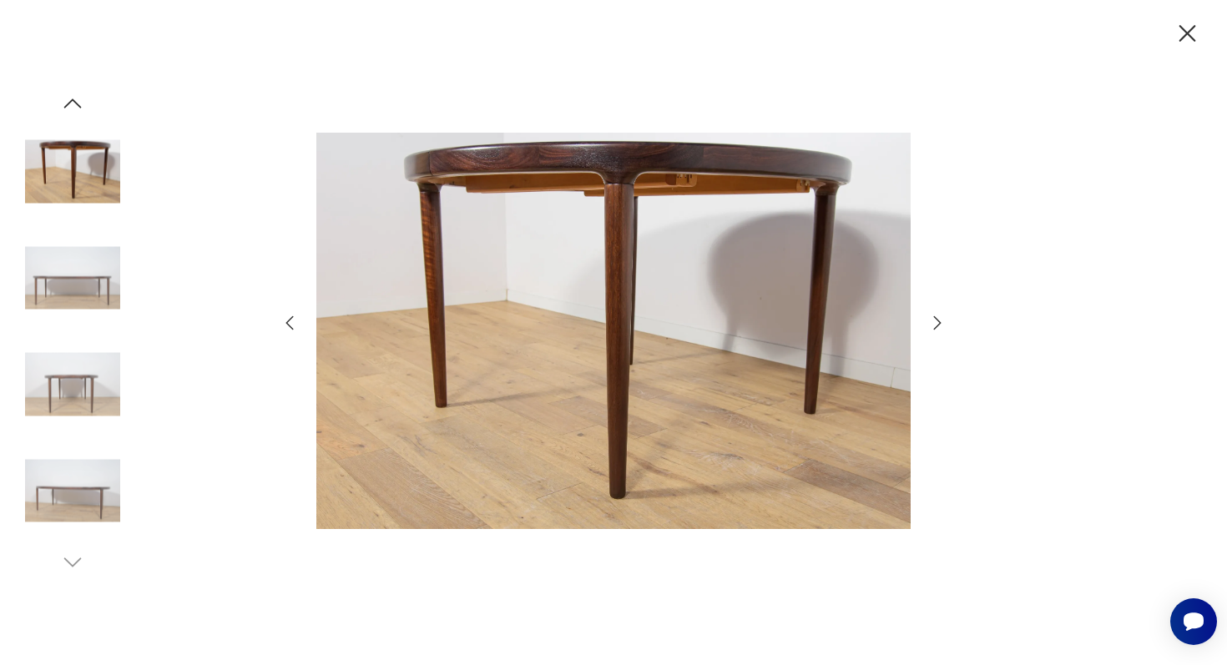
click at [936, 324] on icon "button" at bounding box center [937, 323] width 20 height 20
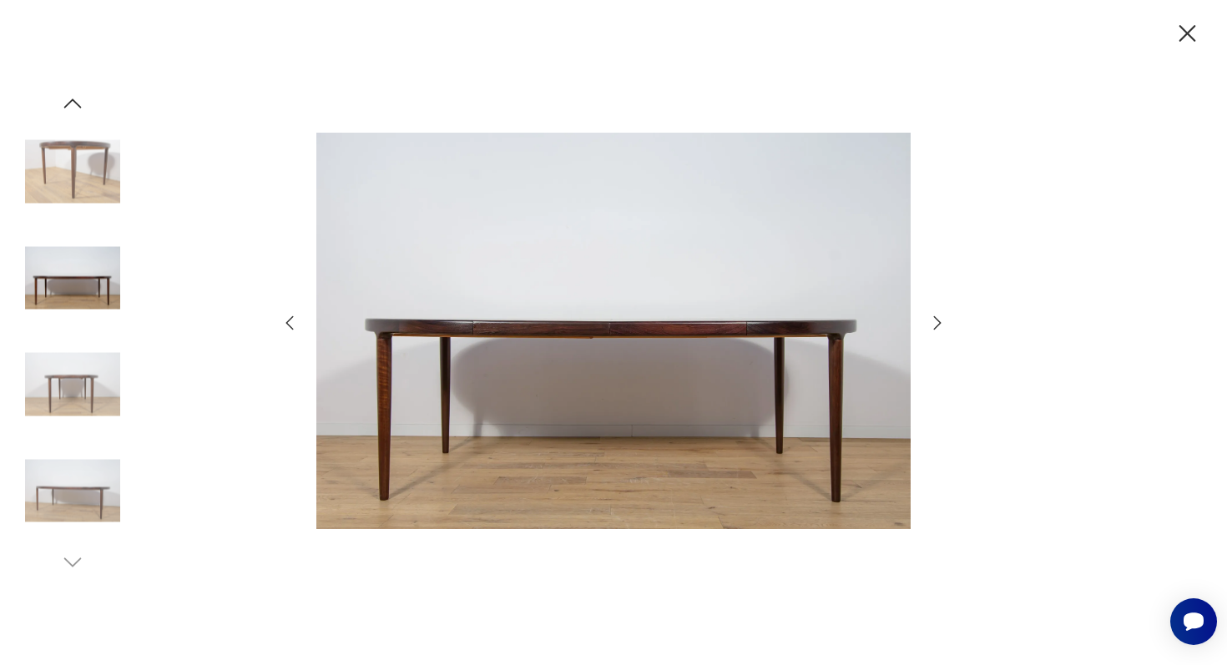
click at [936, 324] on icon "button" at bounding box center [937, 323] width 20 height 20
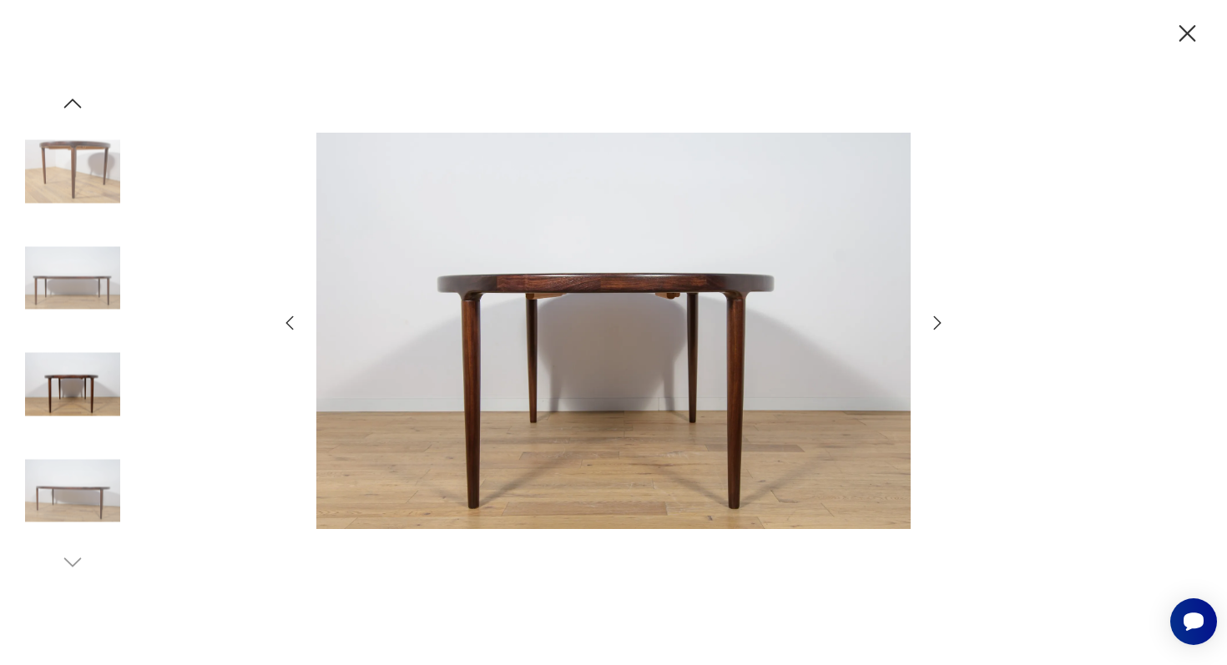
click at [936, 324] on icon "button" at bounding box center [937, 323] width 20 height 20
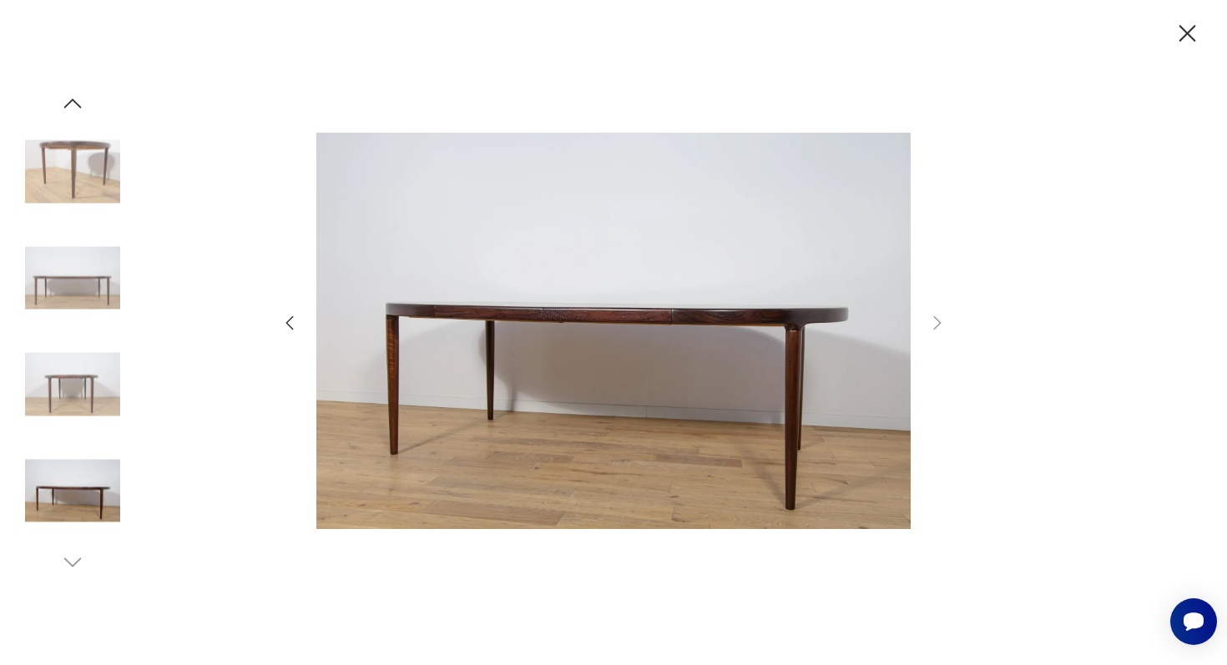
click at [286, 322] on icon "button" at bounding box center [290, 323] width 8 height 14
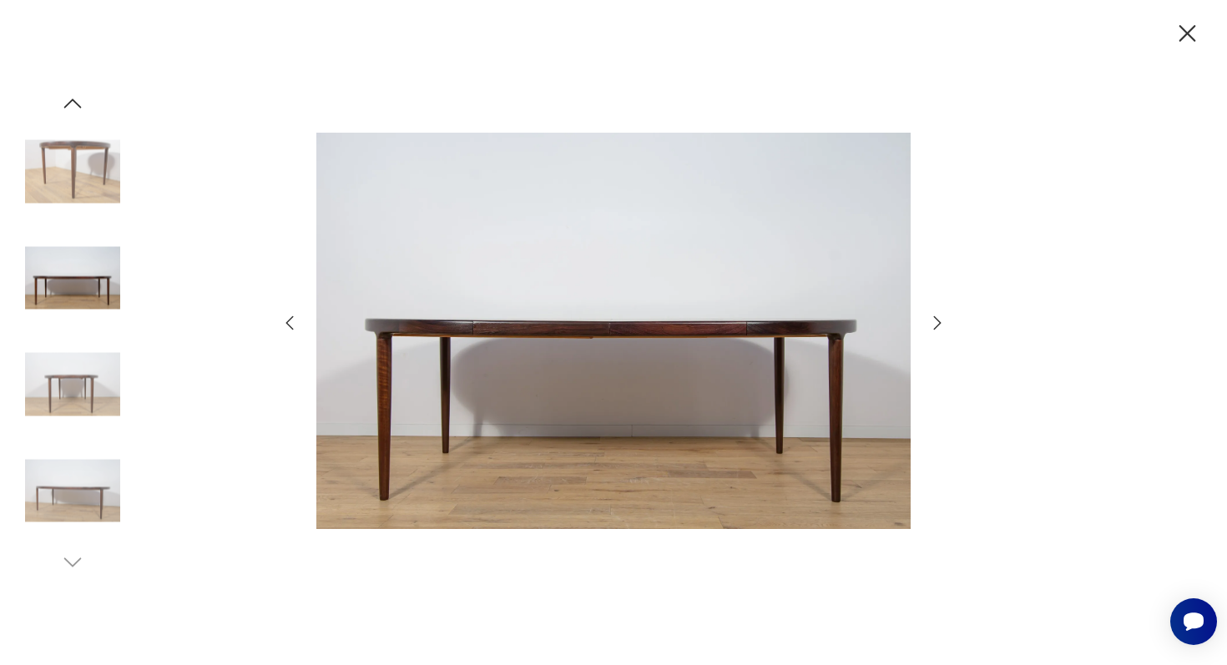
click at [286, 322] on icon "button" at bounding box center [290, 323] width 8 height 14
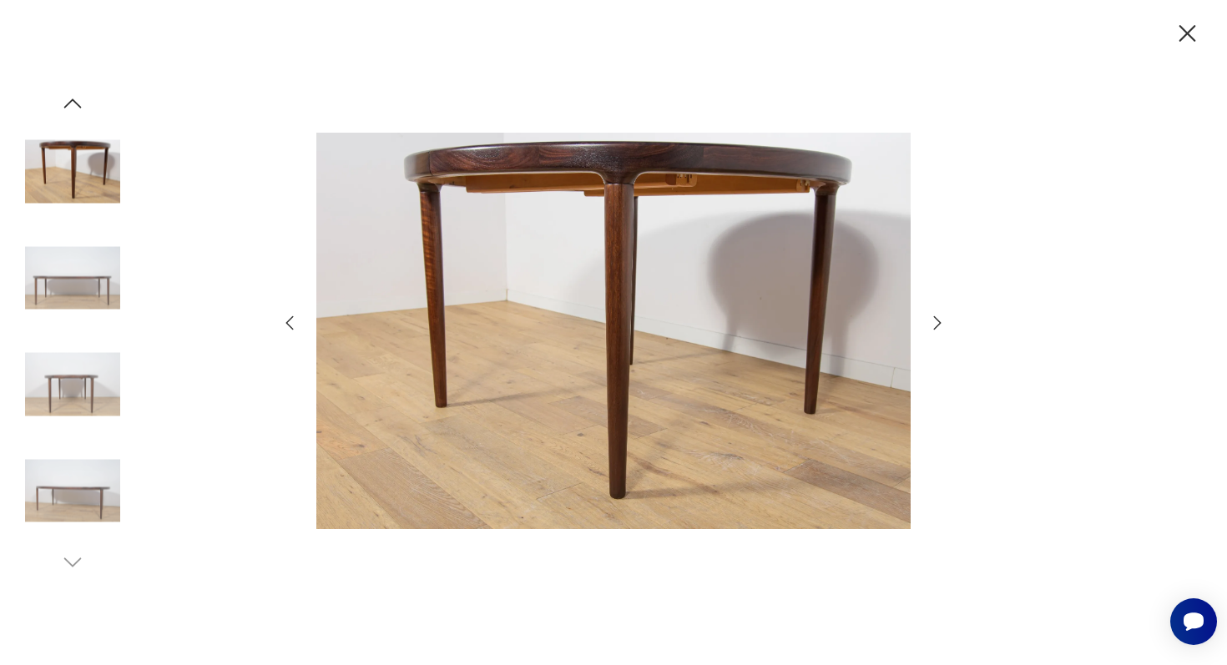
click at [286, 322] on icon "button" at bounding box center [290, 323] width 8 height 14
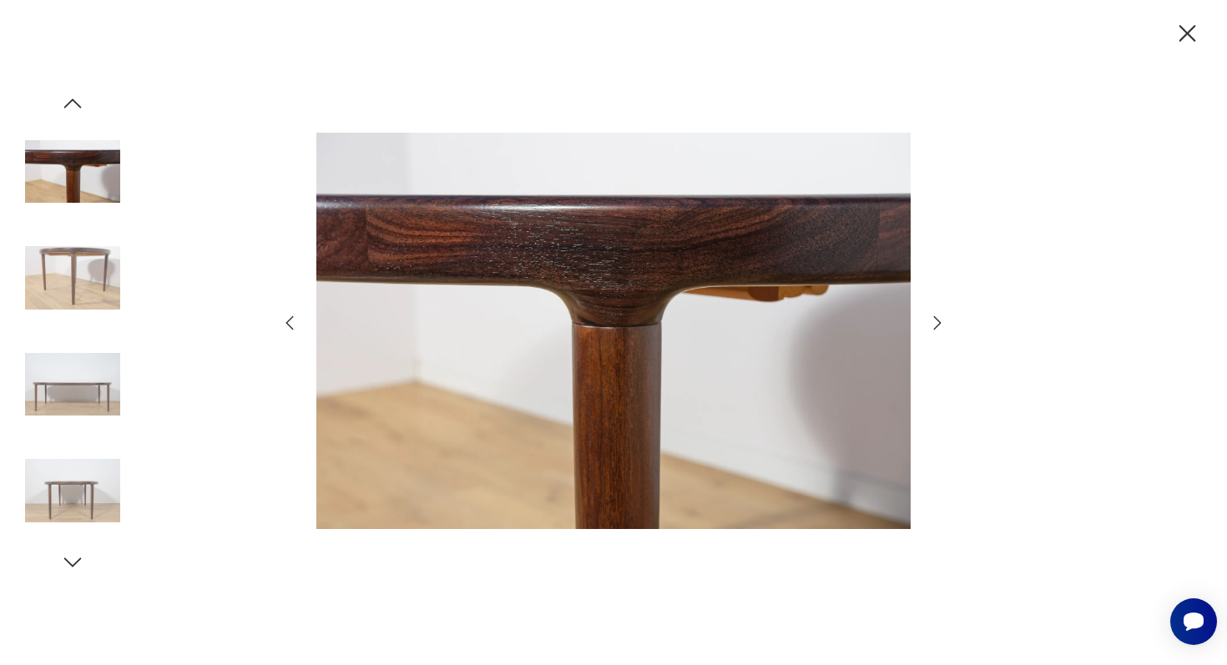
click at [286, 322] on icon "button" at bounding box center [290, 323] width 8 height 14
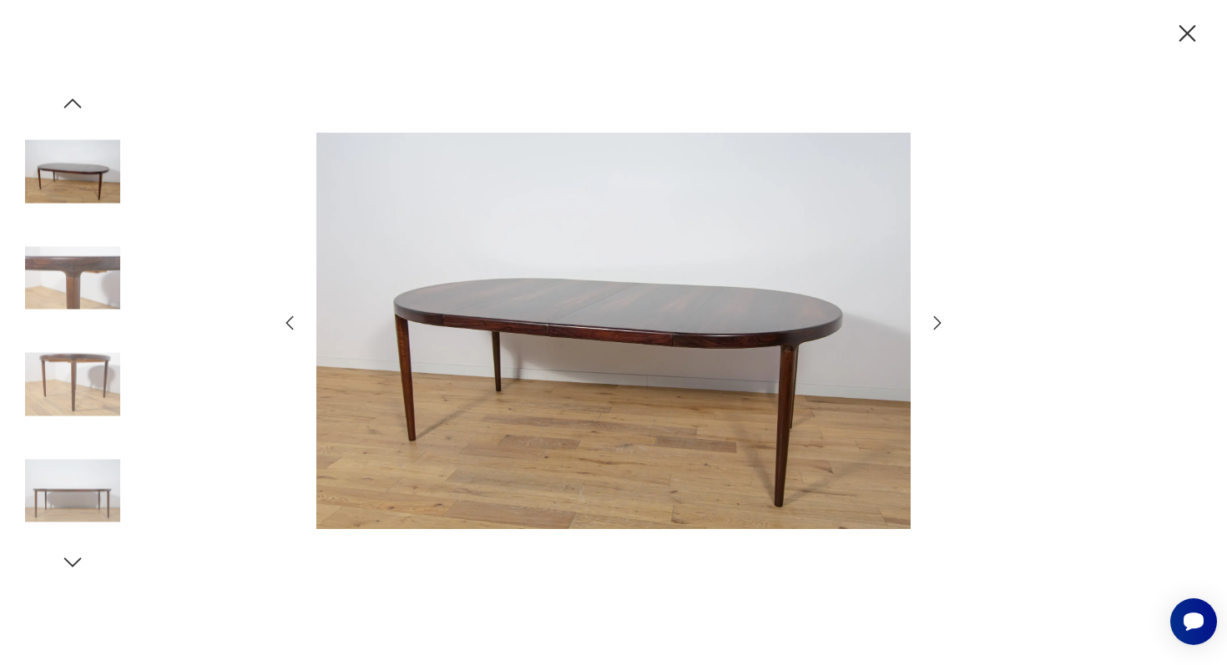
click at [286, 322] on icon "button" at bounding box center [290, 323] width 8 height 14
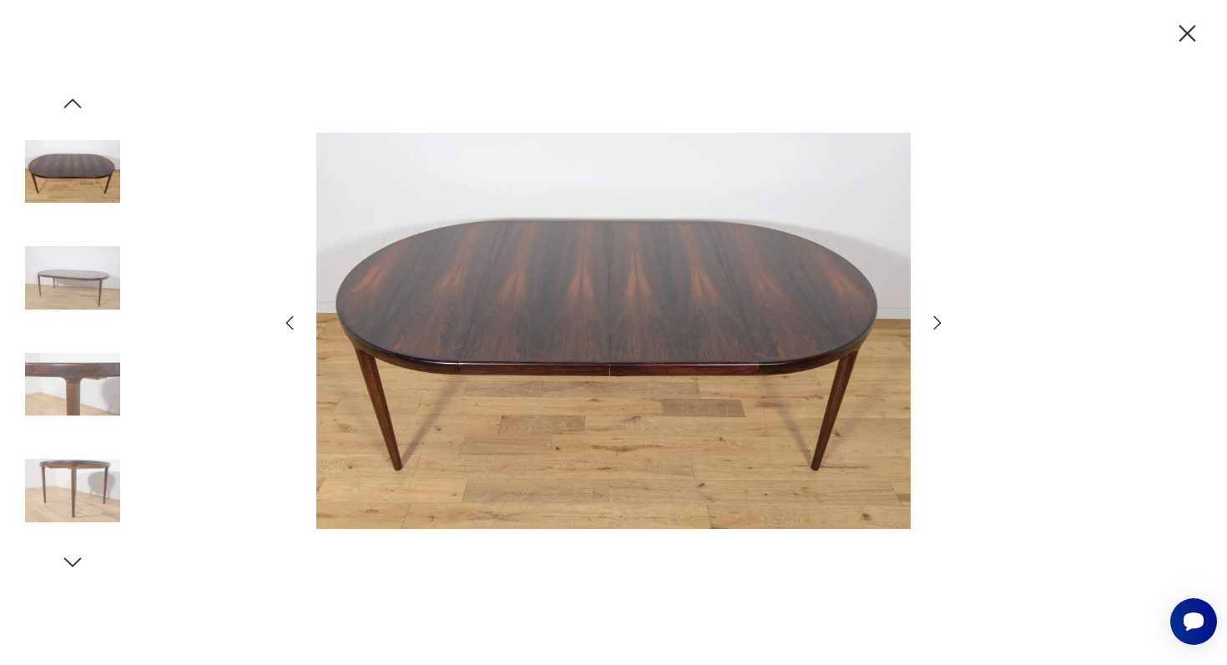
click at [286, 322] on icon "button" at bounding box center [290, 323] width 8 height 14
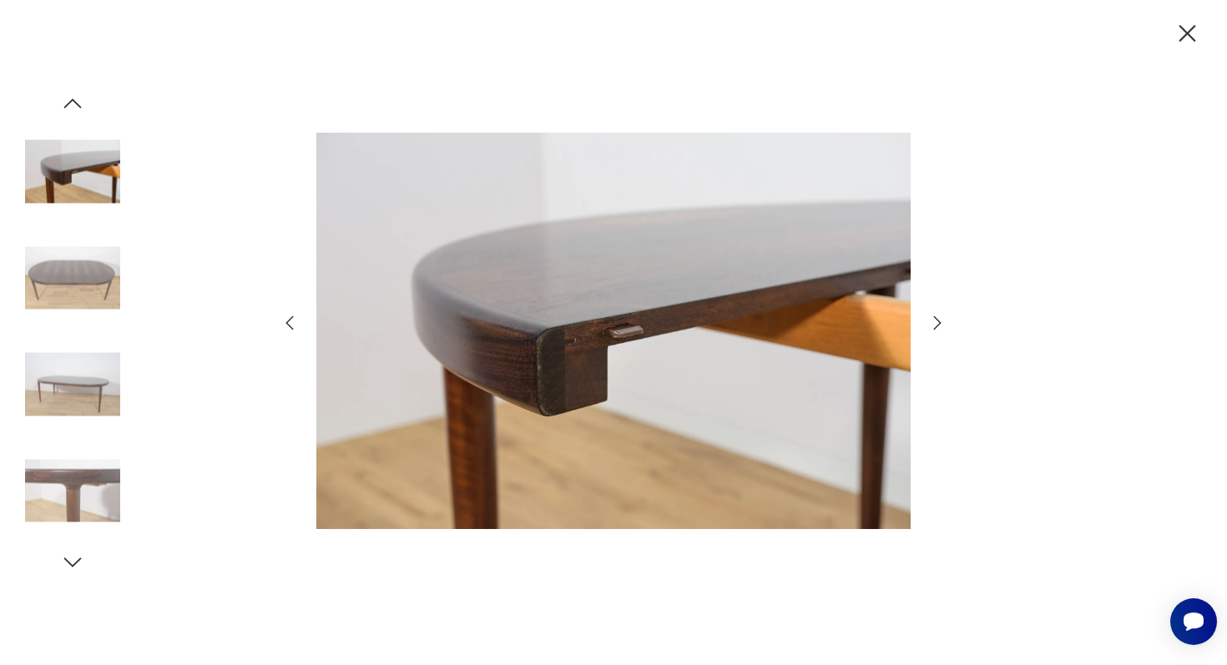
click at [286, 322] on icon "button" at bounding box center [290, 323] width 8 height 14
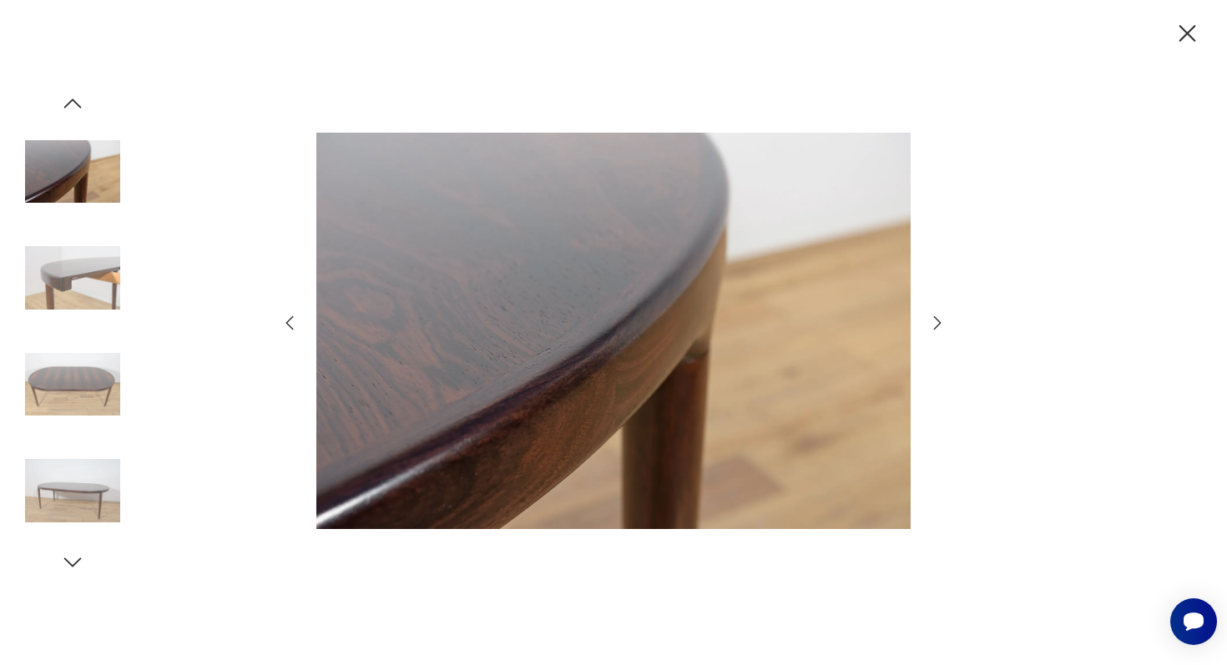
click at [286, 322] on icon "button" at bounding box center [290, 323] width 8 height 14
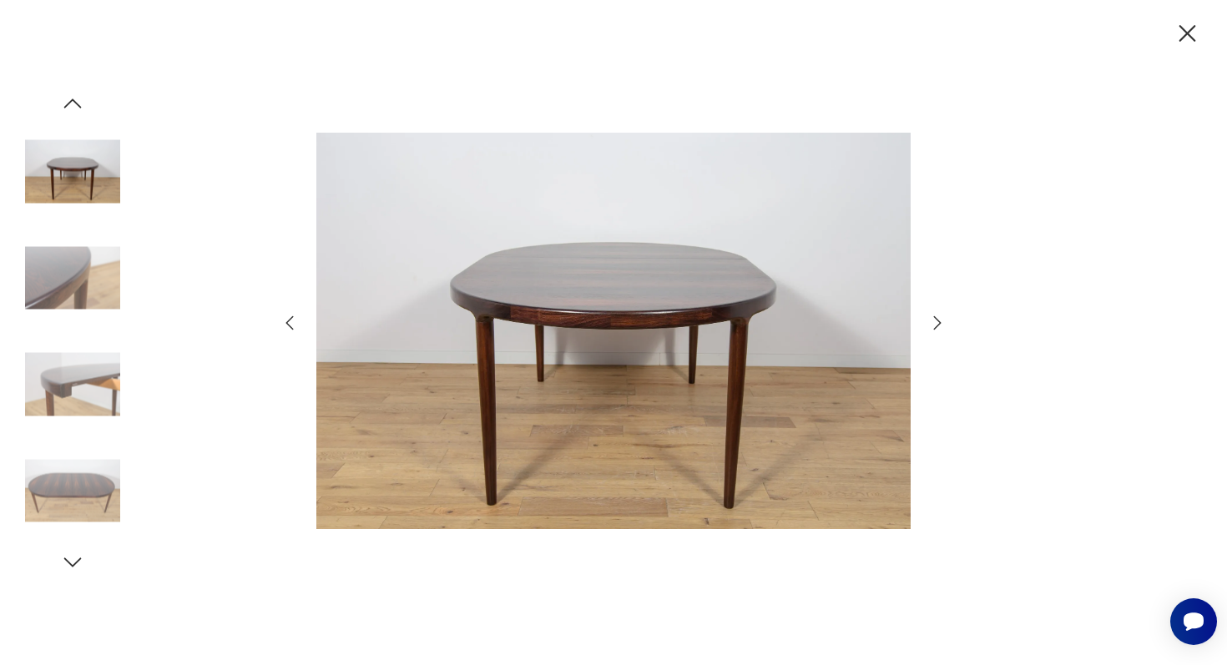
click at [286, 322] on icon "button" at bounding box center [290, 323] width 8 height 14
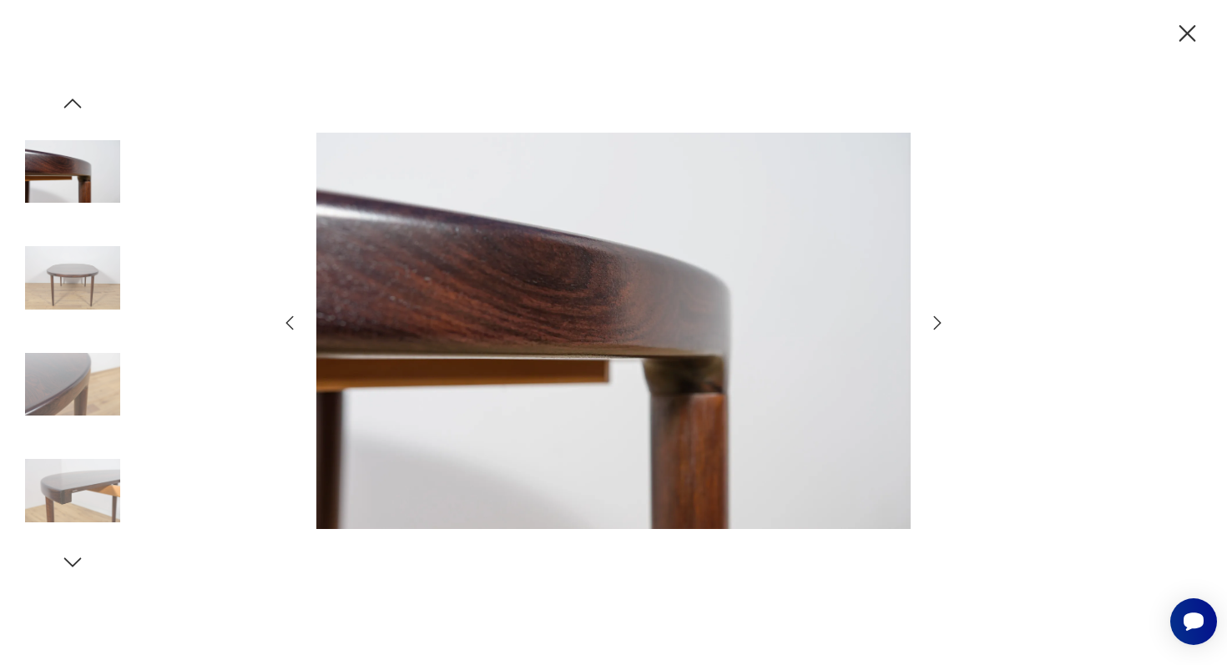
click at [286, 322] on icon "button" at bounding box center [290, 323] width 8 height 14
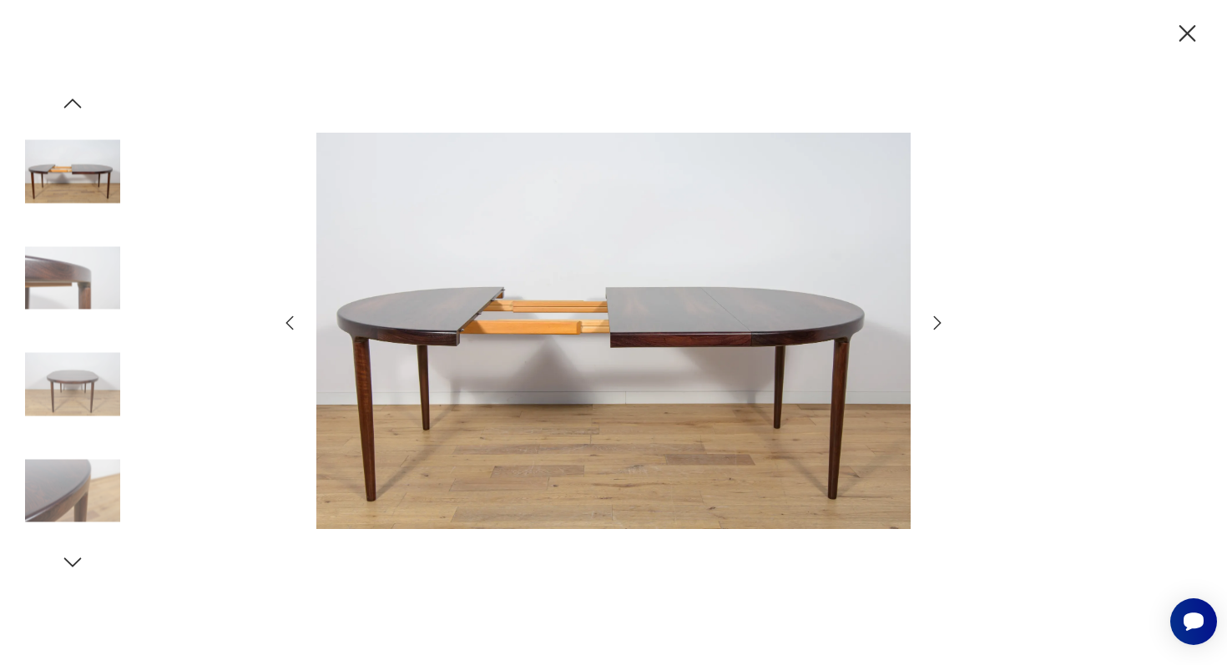
click at [286, 322] on icon "button" at bounding box center [290, 323] width 8 height 14
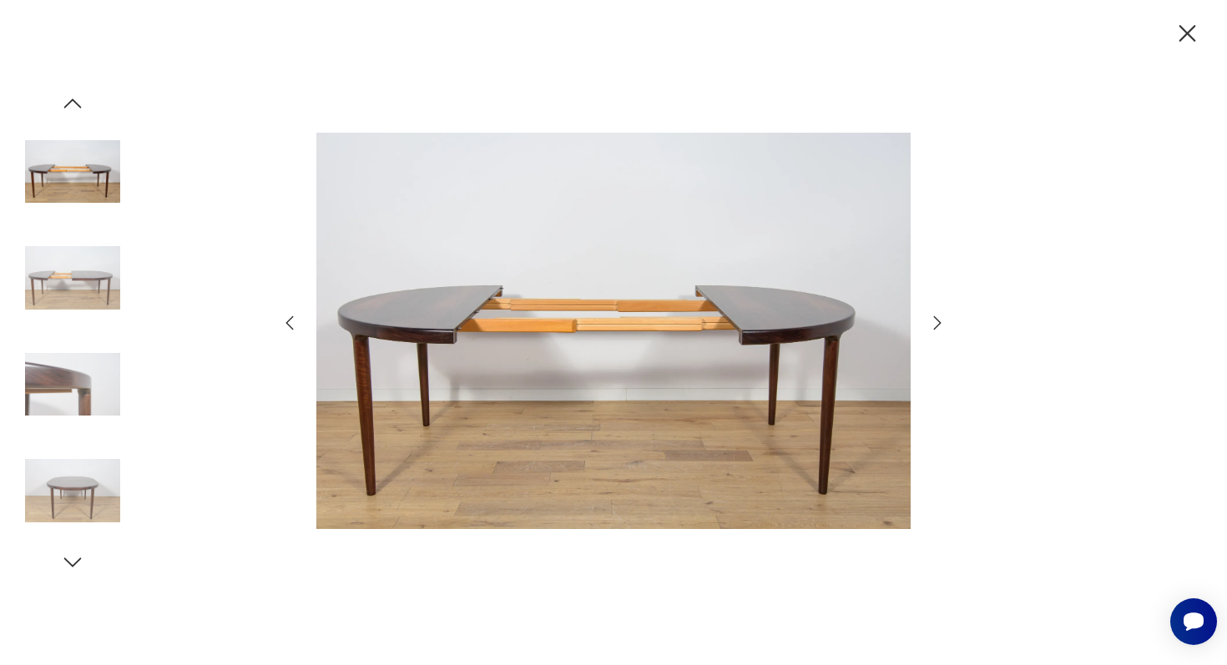
click at [286, 322] on icon "button" at bounding box center [290, 323] width 8 height 14
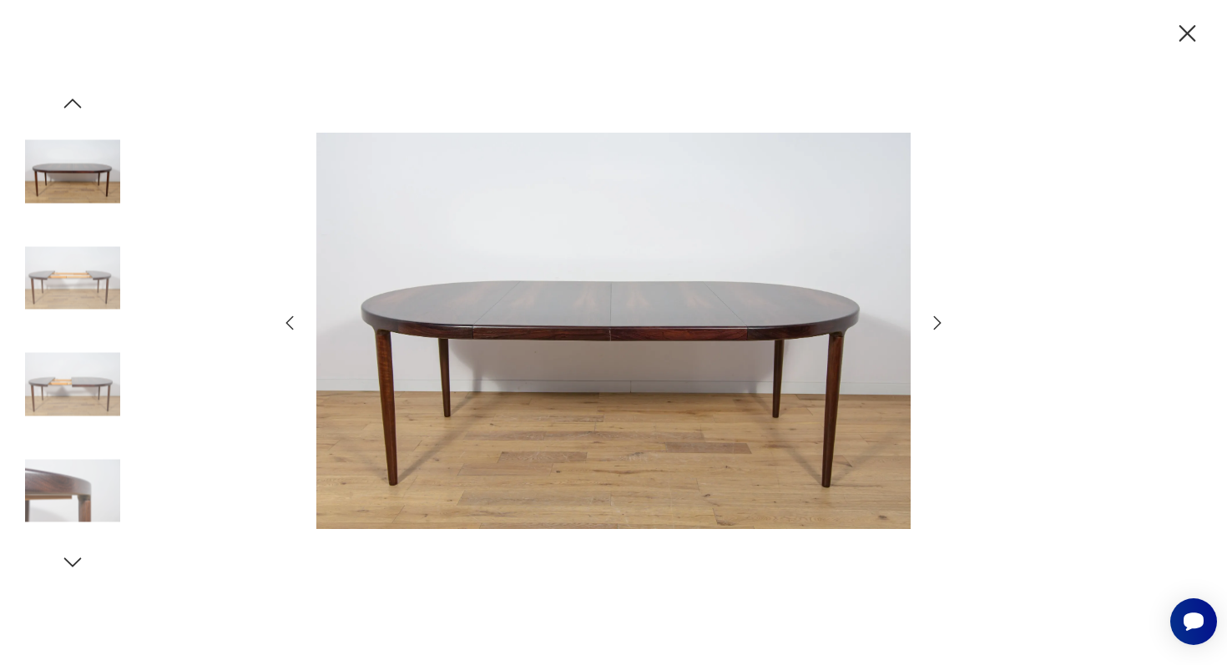
click at [286, 322] on icon "button" at bounding box center [290, 323] width 8 height 14
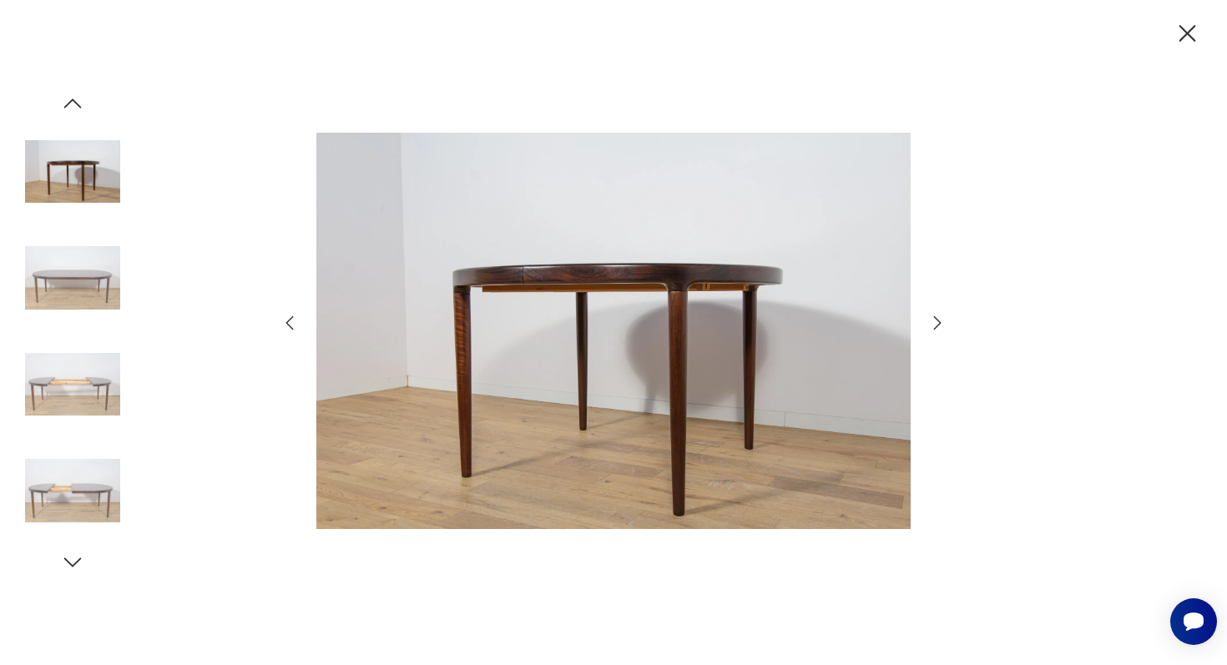
click at [286, 322] on icon "button" at bounding box center [290, 323] width 8 height 14
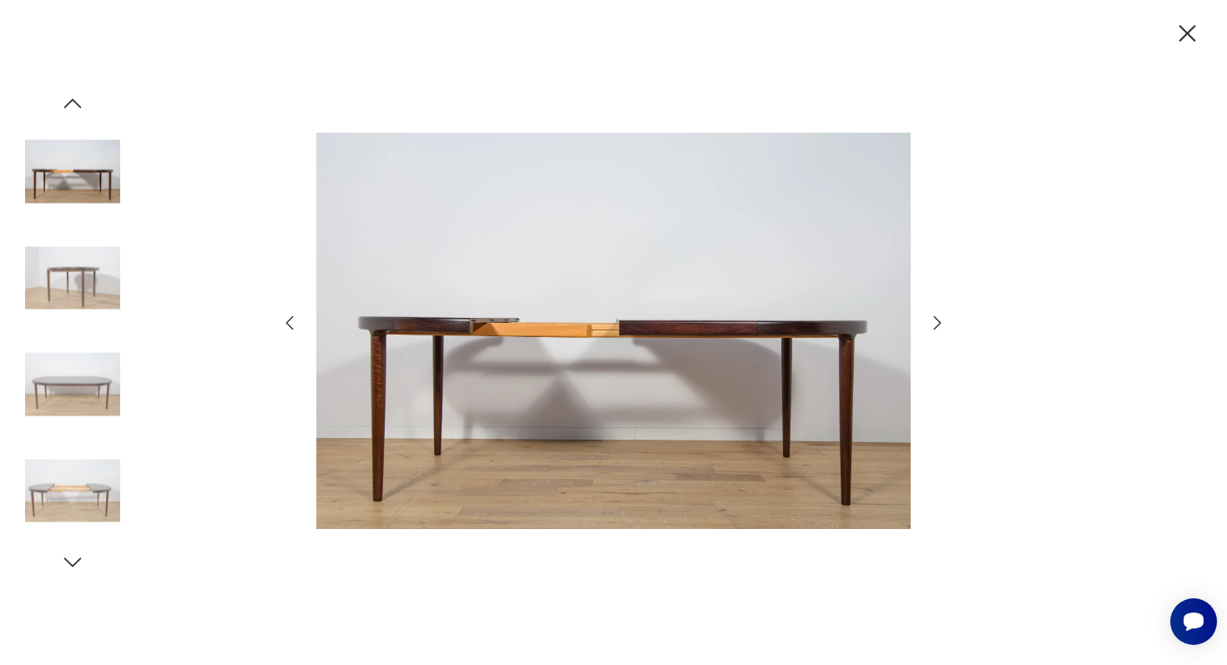
click at [286, 322] on icon "button" at bounding box center [290, 323] width 8 height 14
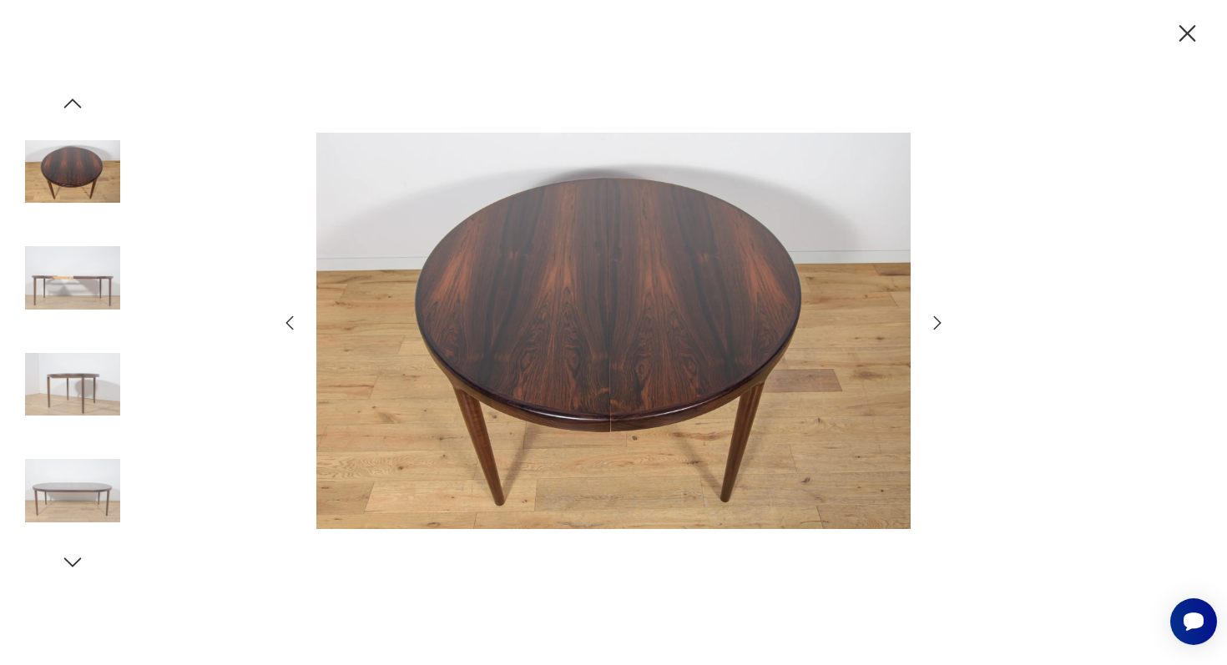
click at [286, 322] on icon "button" at bounding box center [290, 323] width 8 height 14
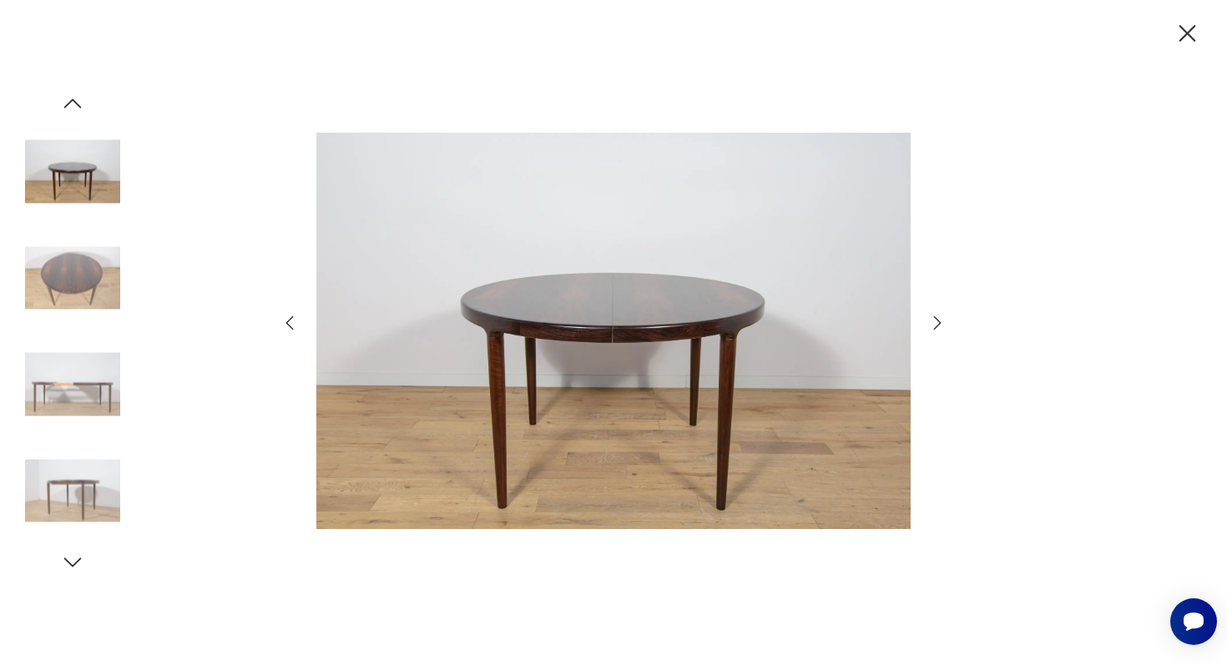
click at [286, 322] on icon "button" at bounding box center [290, 323] width 8 height 14
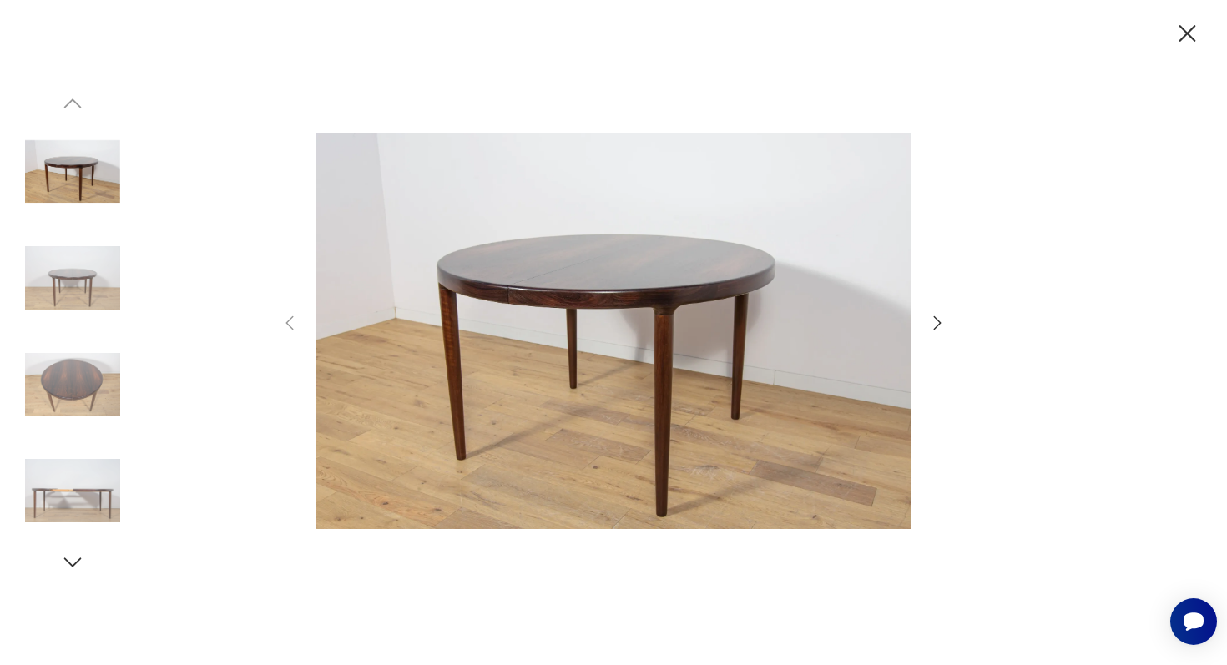
click at [940, 318] on icon "button" at bounding box center [937, 323] width 20 height 20
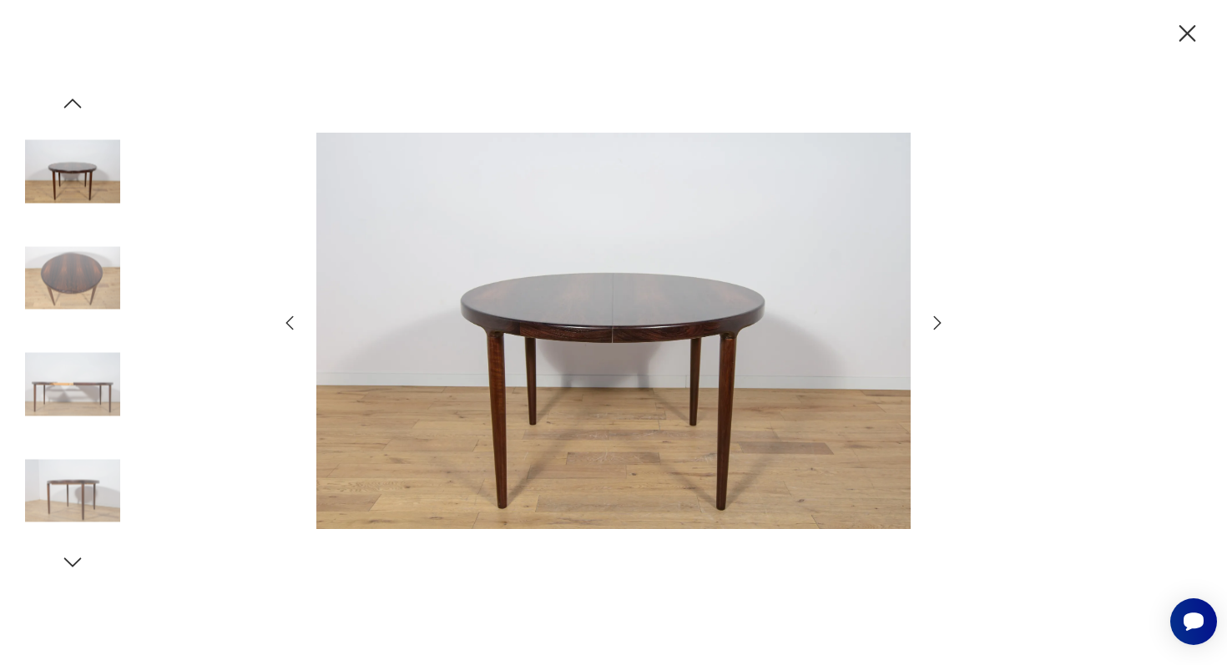
click at [940, 318] on icon "button" at bounding box center [937, 323] width 20 height 20
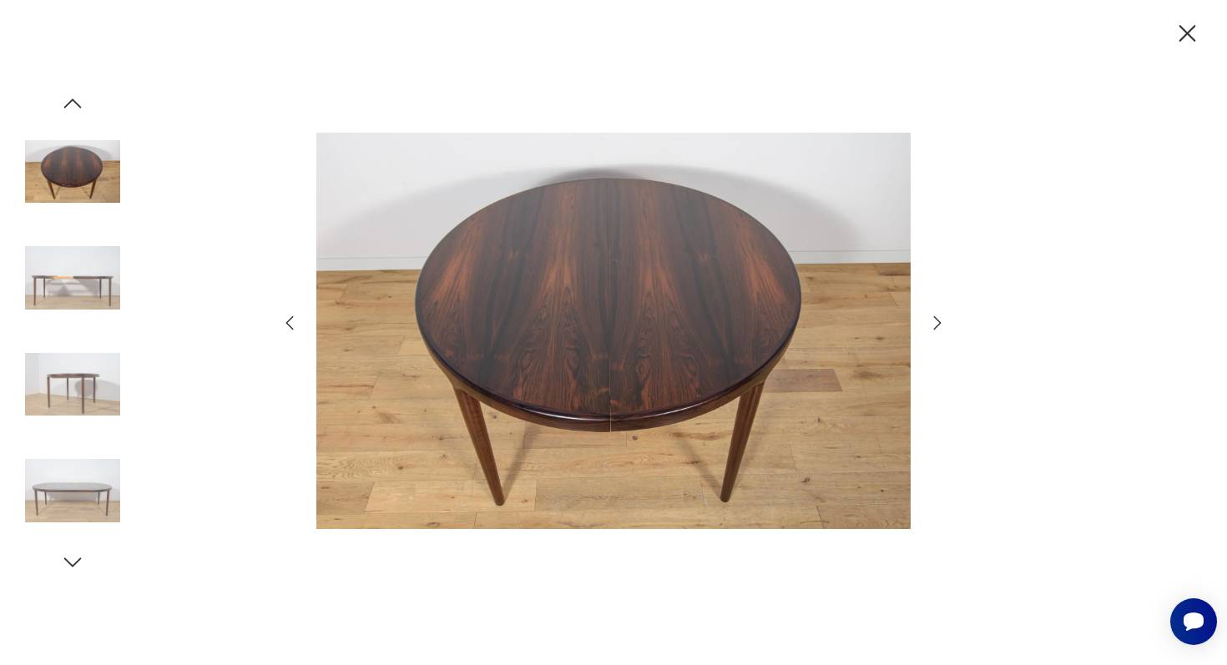
click at [1194, 34] on icon "button" at bounding box center [1187, 33] width 29 height 29
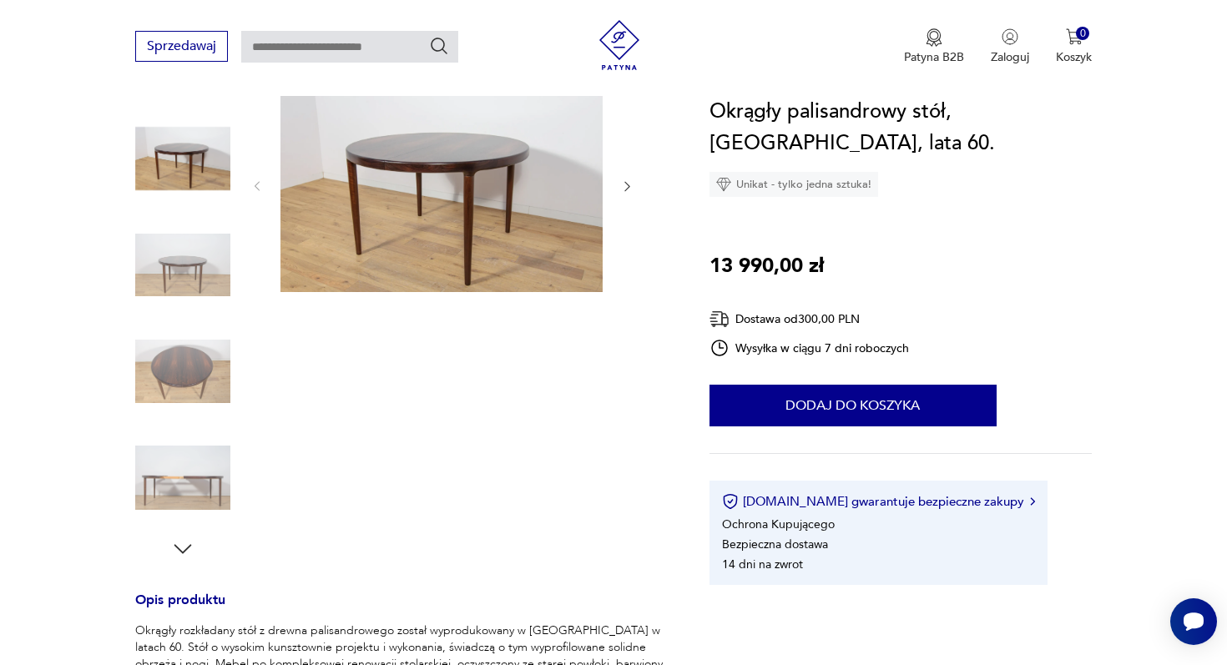
scroll to position [234, 0]
click at [180, 538] on icon "button" at bounding box center [182, 550] width 25 height 25
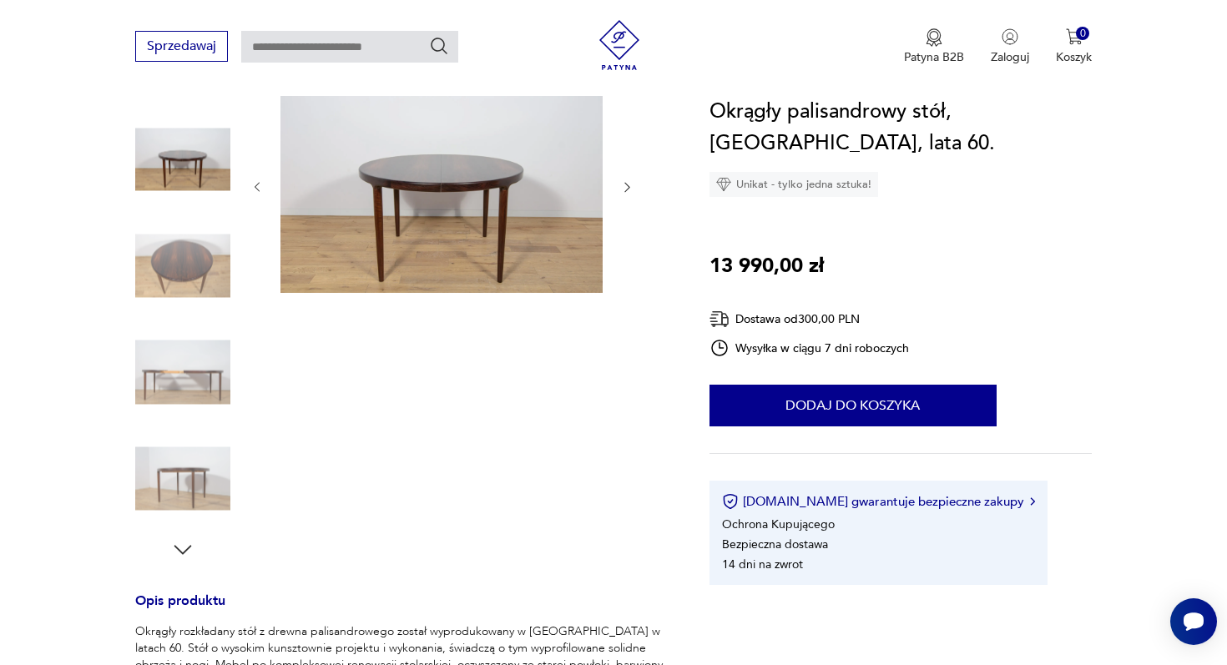
click at [180, 538] on icon "button" at bounding box center [182, 550] width 25 height 25
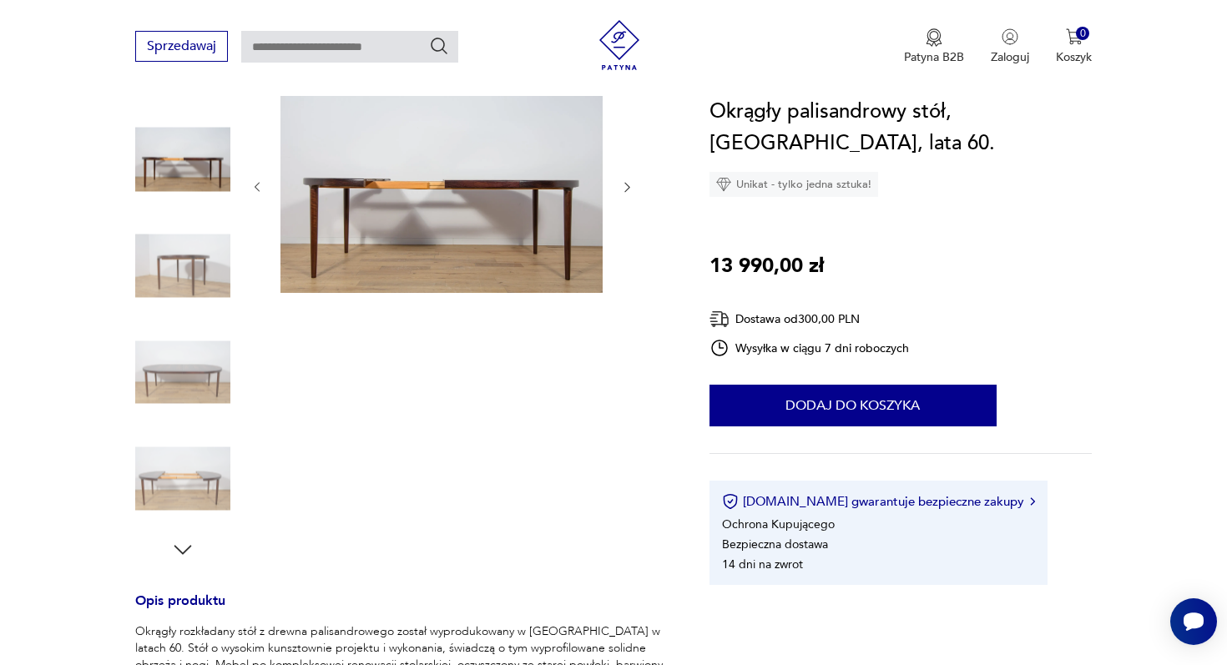
click at [180, 538] on icon "button" at bounding box center [182, 550] width 25 height 25
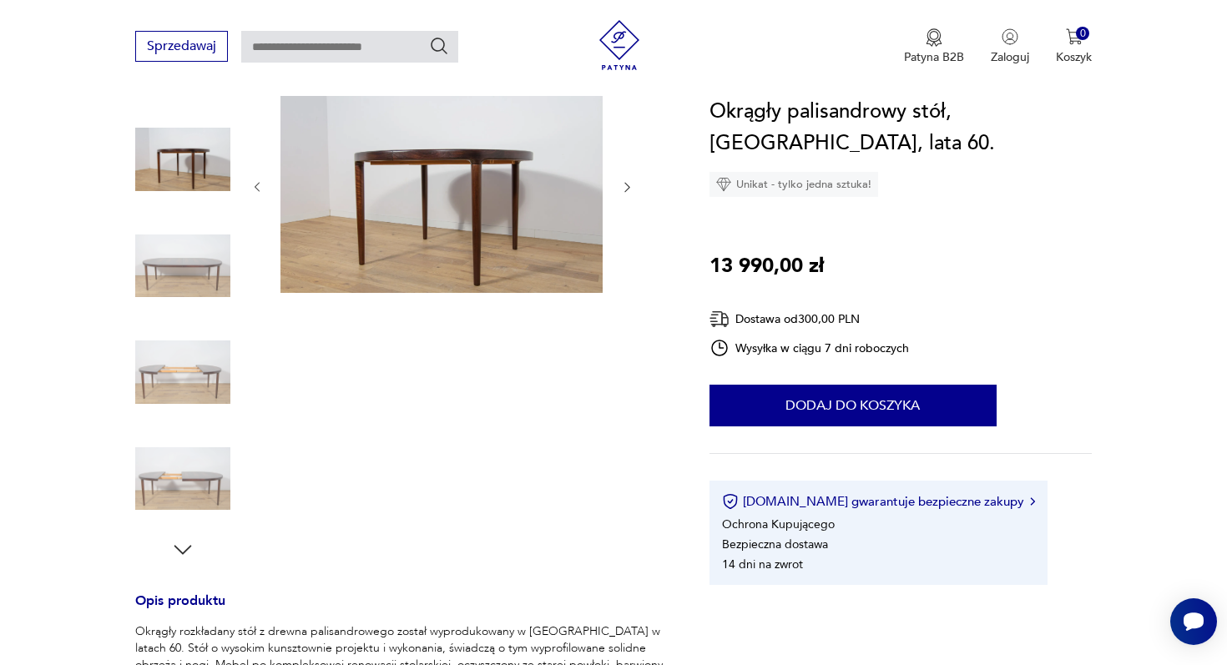
click at [180, 538] on icon "button" at bounding box center [182, 550] width 25 height 25
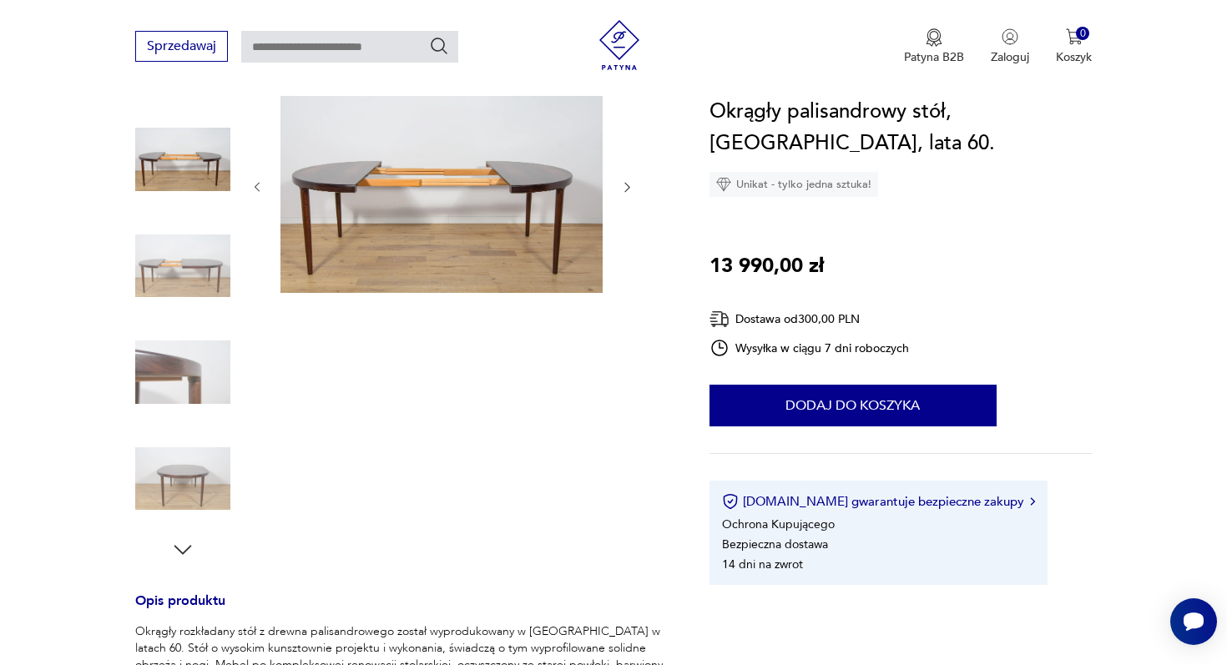
click at [180, 538] on icon "button" at bounding box center [182, 550] width 25 height 25
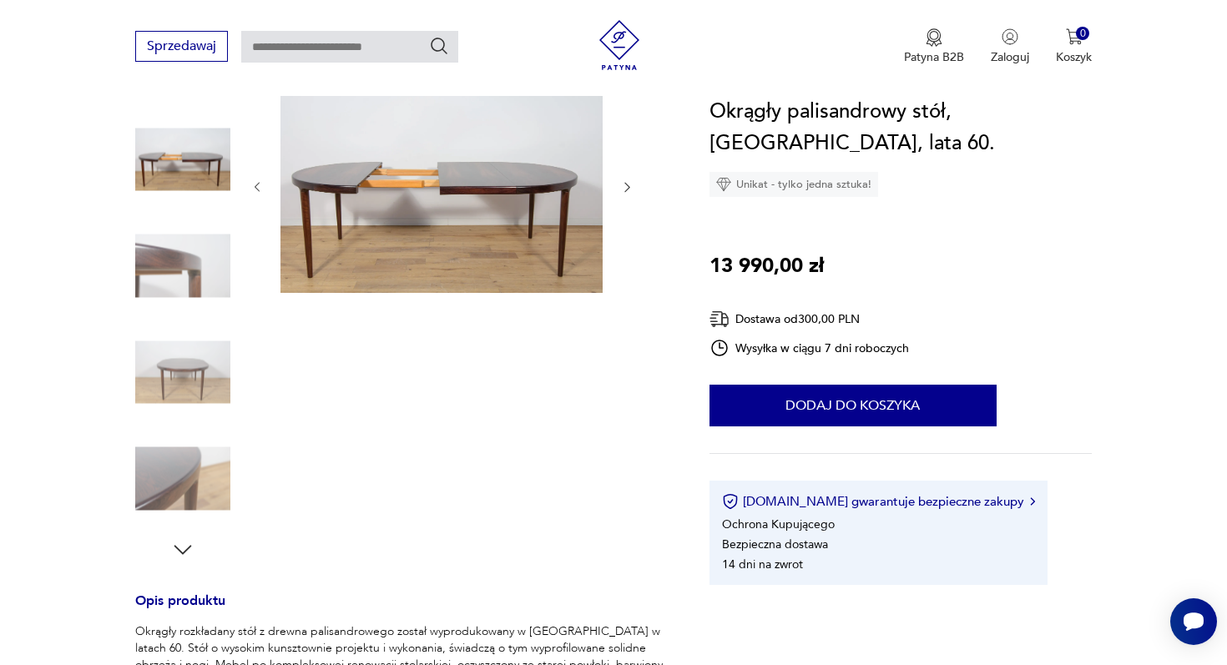
click at [180, 538] on icon "button" at bounding box center [182, 550] width 25 height 25
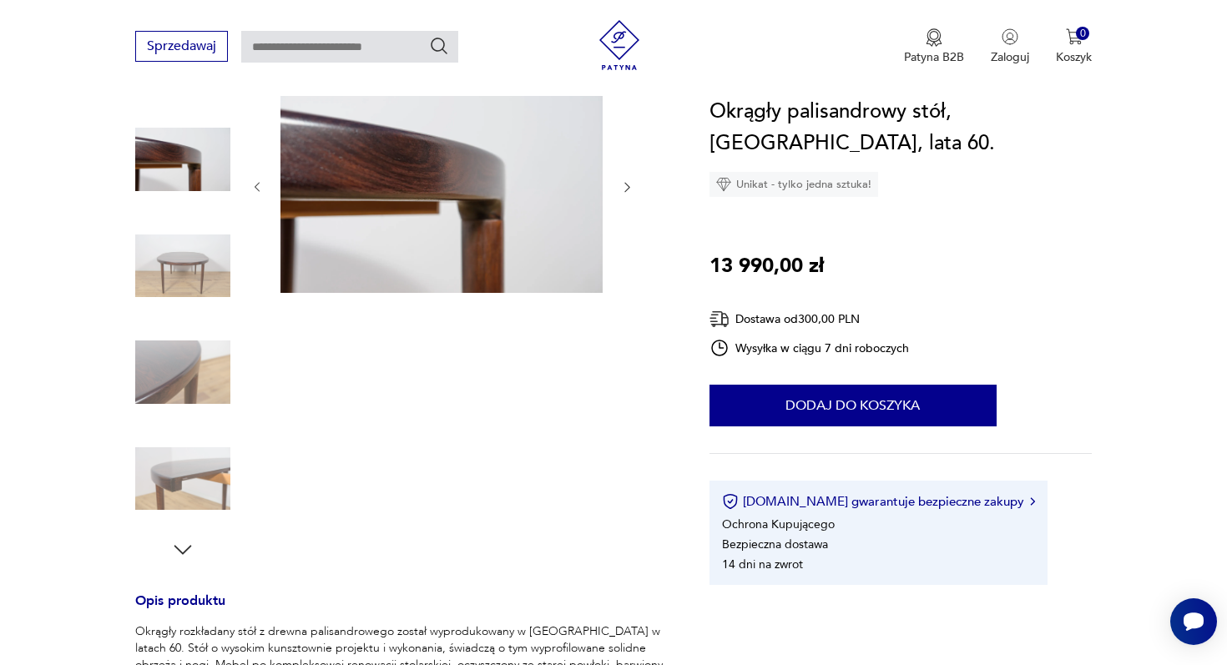
click at [180, 538] on icon "button" at bounding box center [182, 550] width 25 height 25
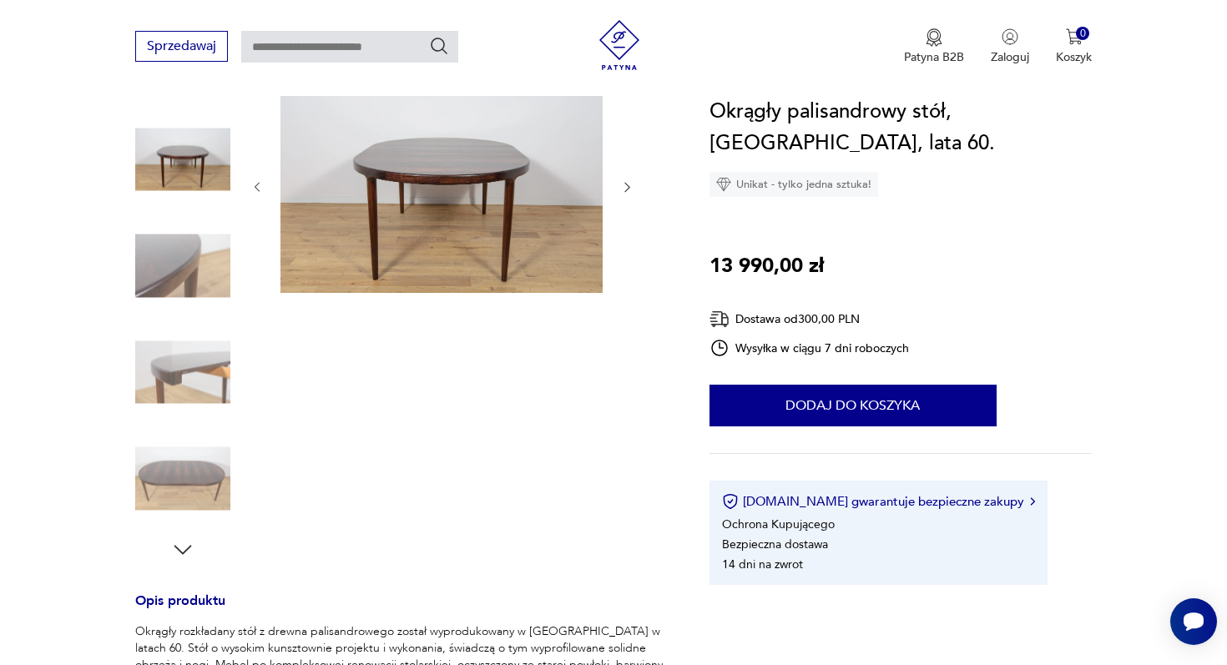
click at [180, 538] on icon "button" at bounding box center [182, 550] width 25 height 25
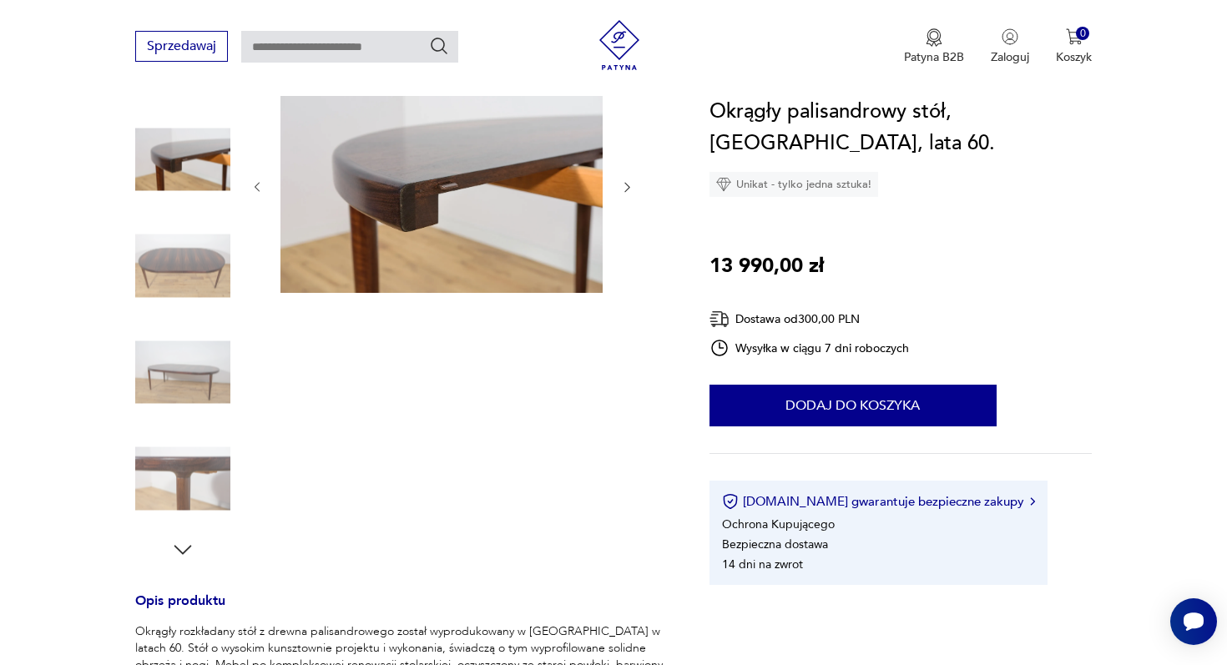
click at [180, 538] on icon "button" at bounding box center [182, 550] width 25 height 25
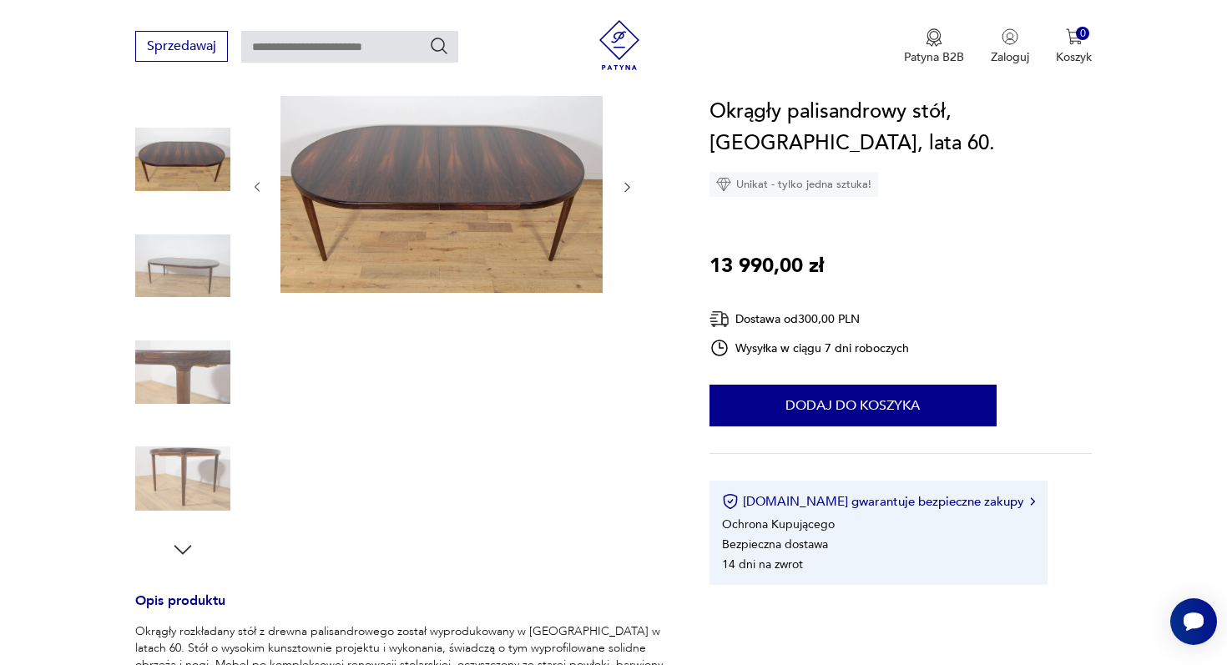
click at [180, 538] on icon "button" at bounding box center [182, 550] width 25 height 25
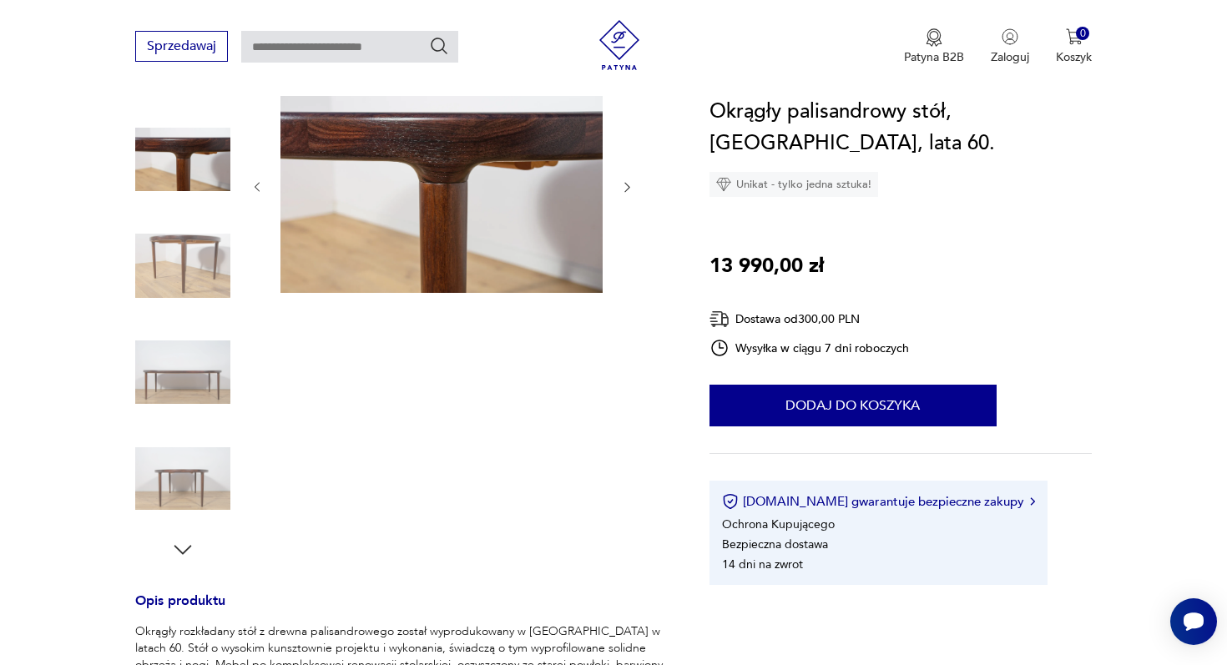
click at [180, 538] on icon "button" at bounding box center [182, 550] width 25 height 25
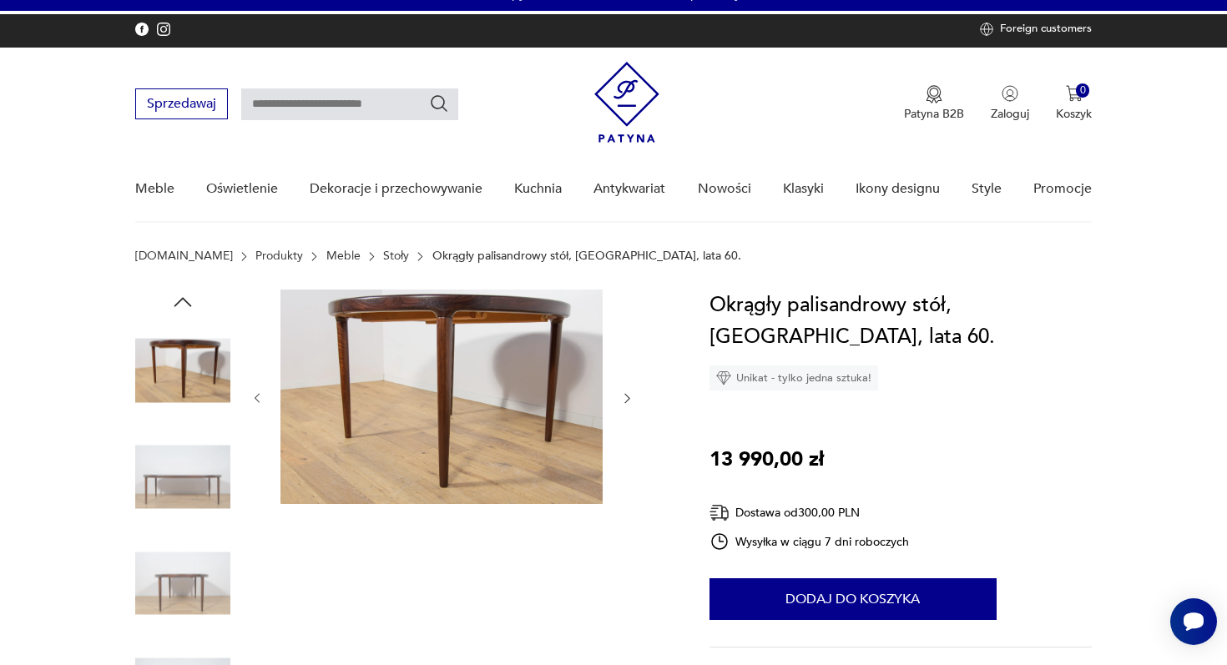
scroll to position [0, 0]
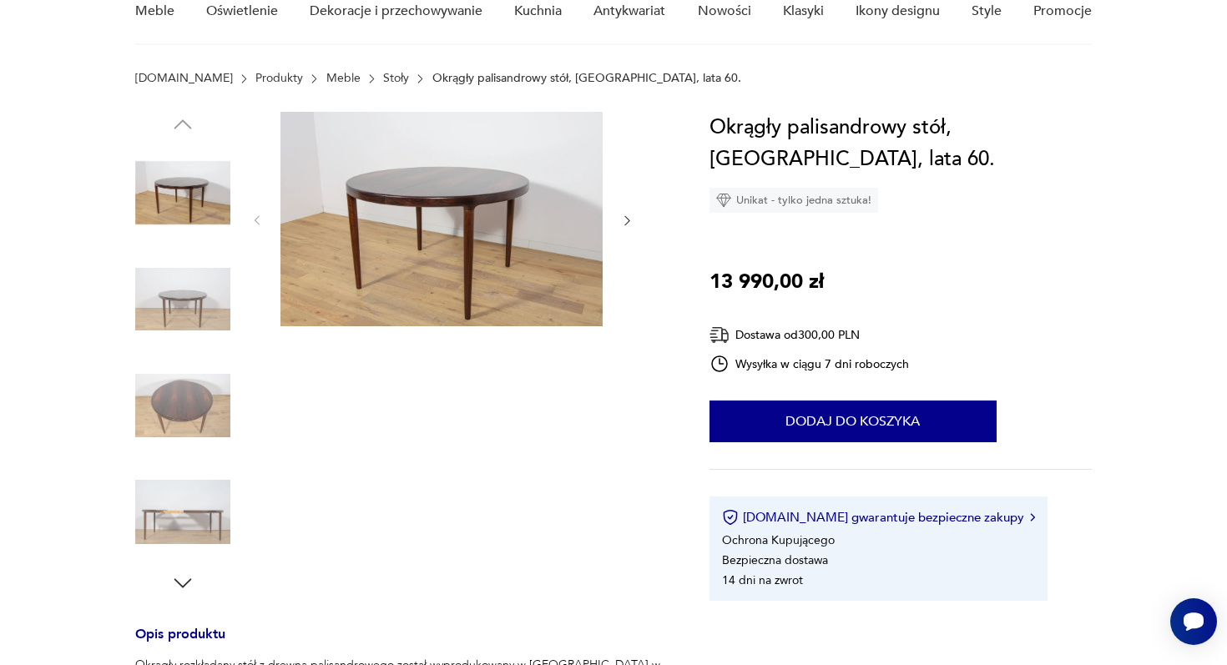
scroll to position [218, 0]
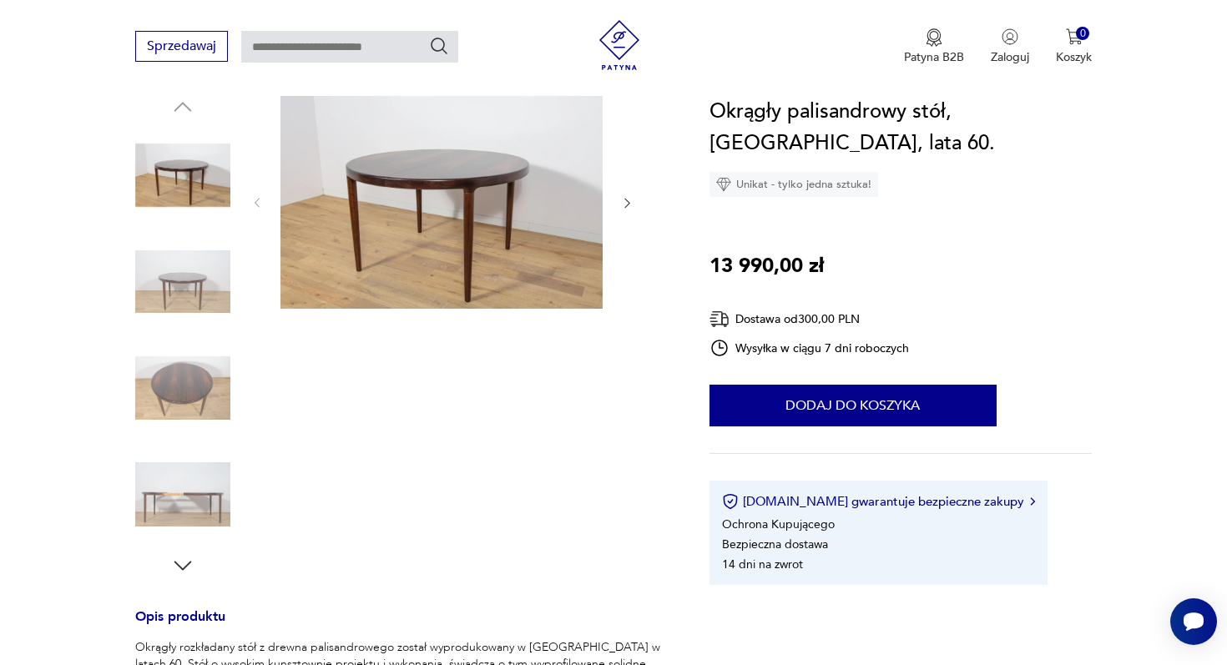
click at [194, 467] on img at bounding box center [182, 494] width 95 height 95
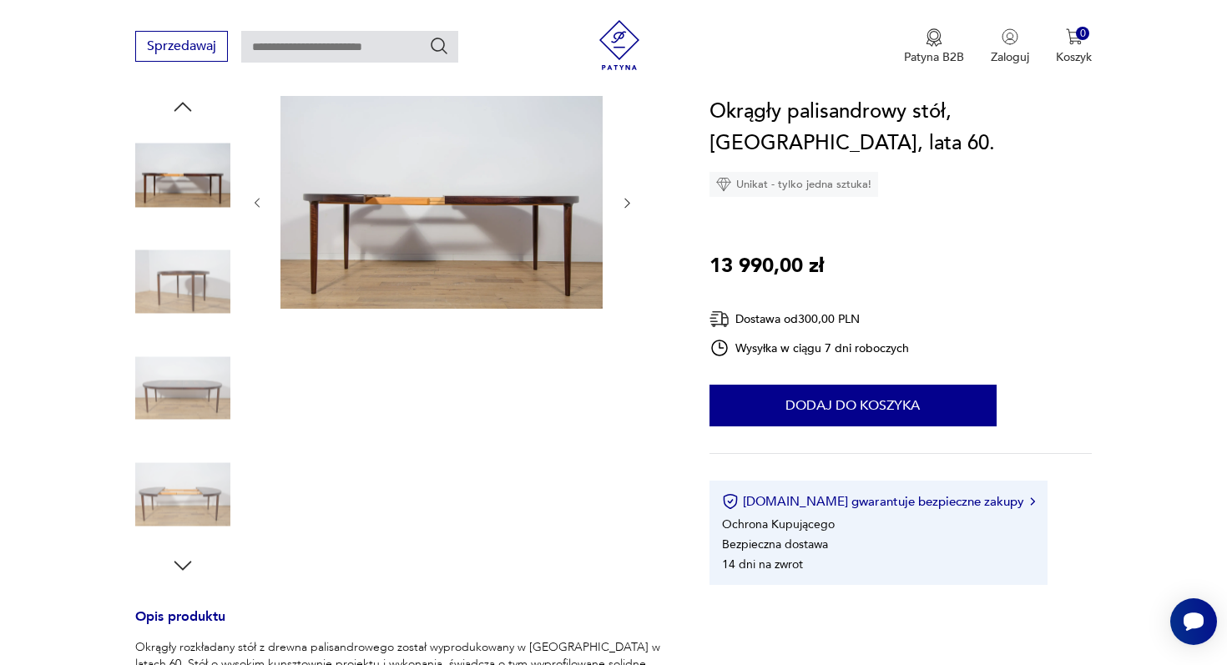
click at [189, 257] on img at bounding box center [182, 282] width 95 height 95
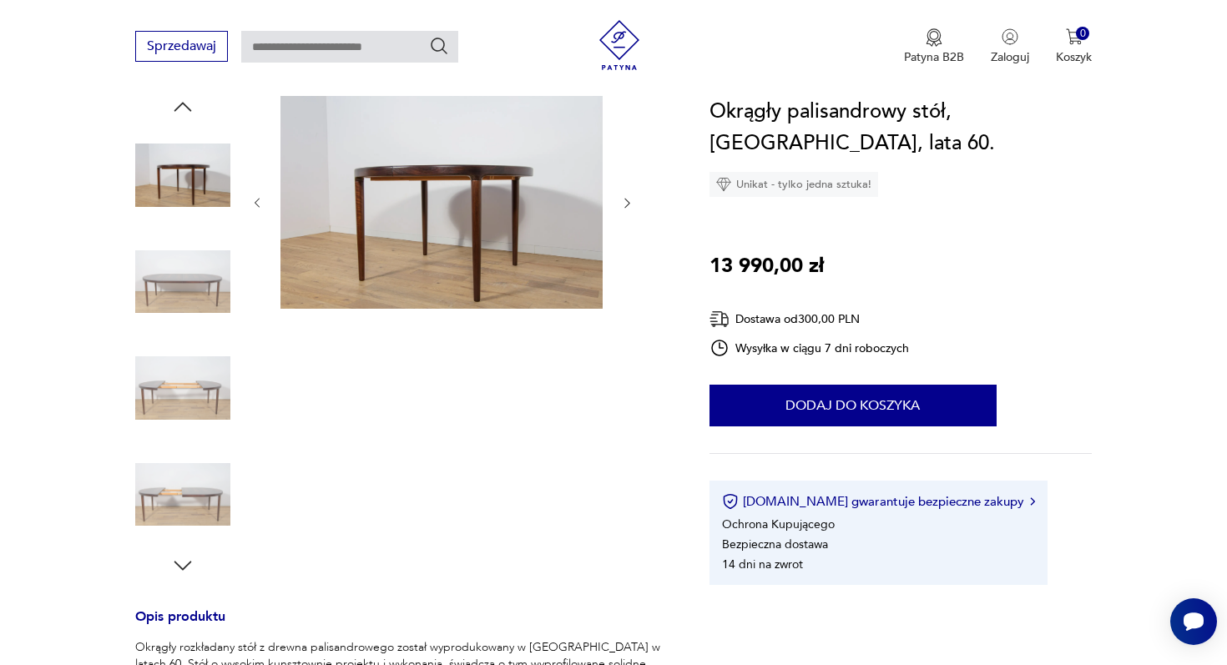
click at [164, 92] on div "Sprzedawaj Patyna B2B Zaloguj 0 Koszyk Twój koszyk ( 0 ) Brak produktów w koszy…" at bounding box center [613, 48] width 1227 height 96
click at [175, 134] on img at bounding box center [182, 175] width 95 height 95
click at [185, 157] on img at bounding box center [182, 175] width 95 height 95
click at [190, 235] on img at bounding box center [182, 282] width 95 height 95
